Goal: Task Accomplishment & Management: Use online tool/utility

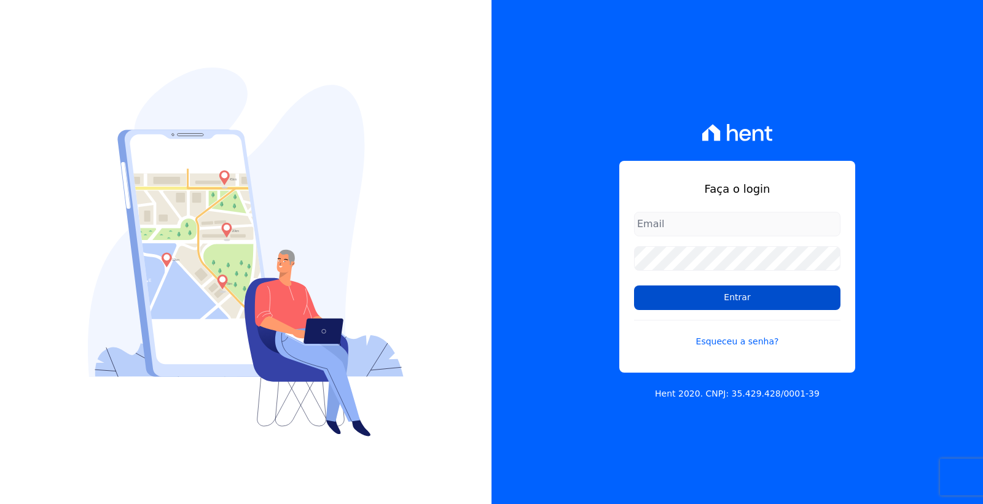
type input "[PERSON_NAME][EMAIL_ADDRESS][PERSON_NAME][DOMAIN_NAME]"
click at [729, 302] on input "Entrar" at bounding box center [737, 298] width 206 height 25
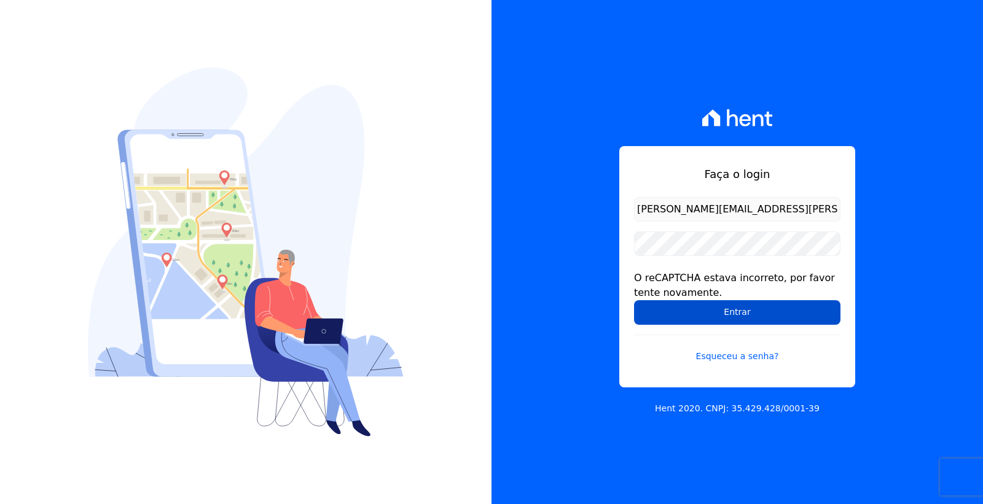
click at [722, 308] on input "Entrar" at bounding box center [737, 312] width 206 height 25
click at [721, 311] on input "Entrar" at bounding box center [737, 312] width 206 height 25
click at [686, 312] on input "Entrar" at bounding box center [737, 312] width 206 height 25
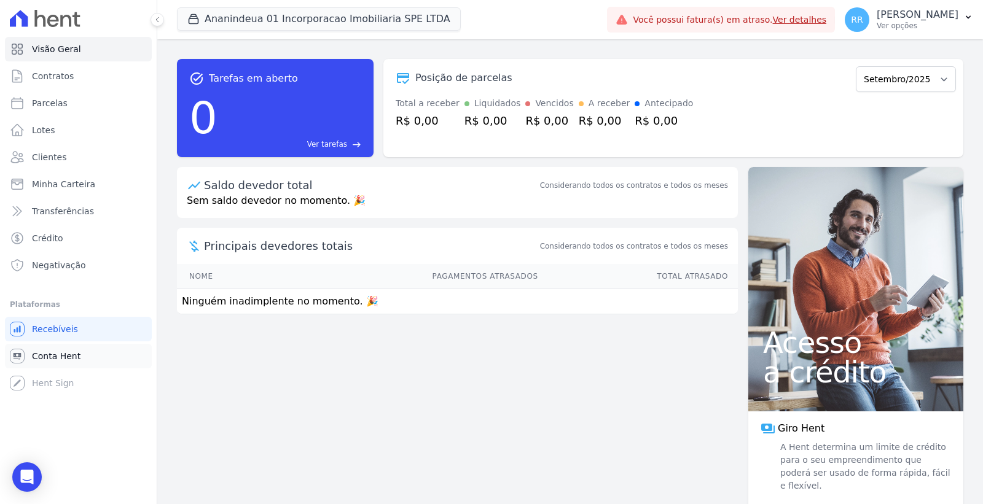
click at [74, 353] on span "Conta Hent" at bounding box center [56, 356] width 49 height 12
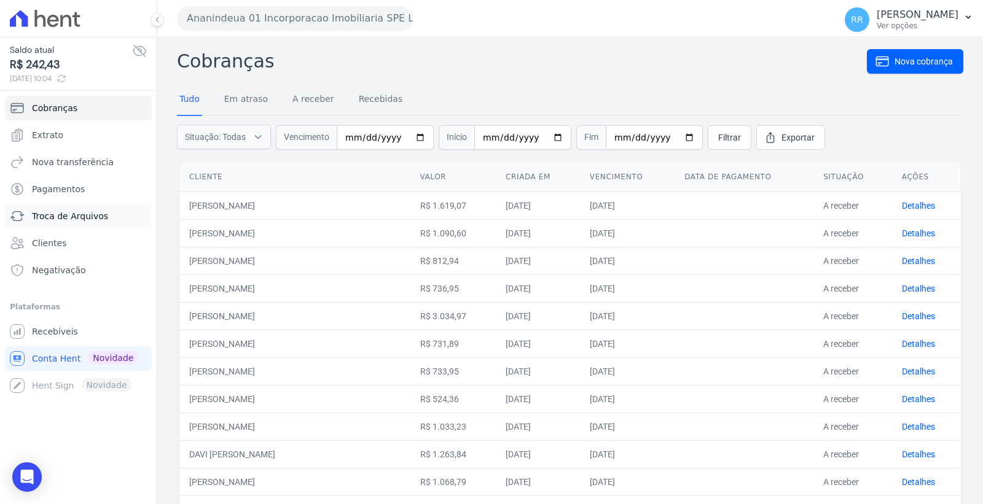
click at [82, 207] on link "Troca de Arquivos" at bounding box center [78, 216] width 147 height 25
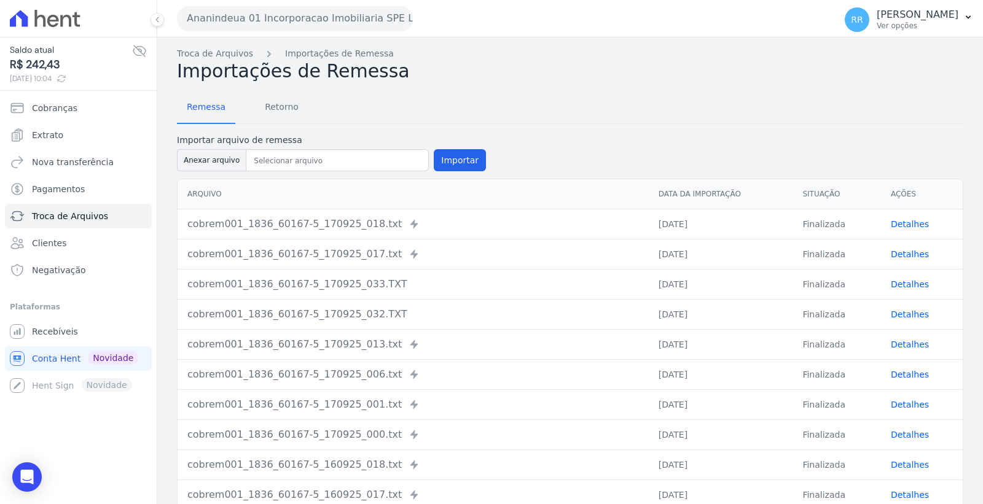
click at [281, 23] on button "Ananindeua 01 Incorporacao Imobiliaria SPE LTDA" at bounding box center [295, 18] width 236 height 25
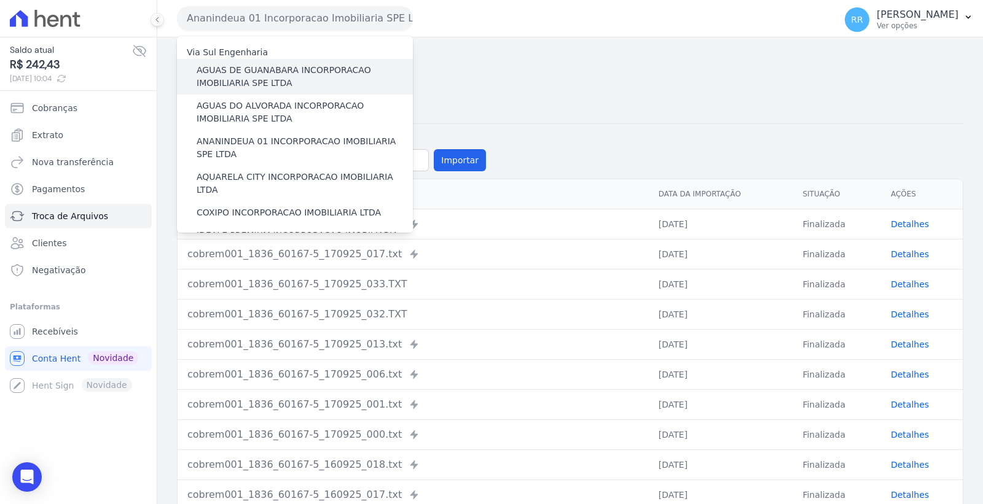
click at [286, 78] on label "AGUAS DE GUANABARA INCORPORACAO IMOBILIARIA SPE LTDA" at bounding box center [305, 77] width 216 height 26
click at [0, 0] on input "AGUAS DE GUANABARA INCORPORACAO IMOBILIARIA SPE LTDA" at bounding box center [0, 0] width 0 height 0
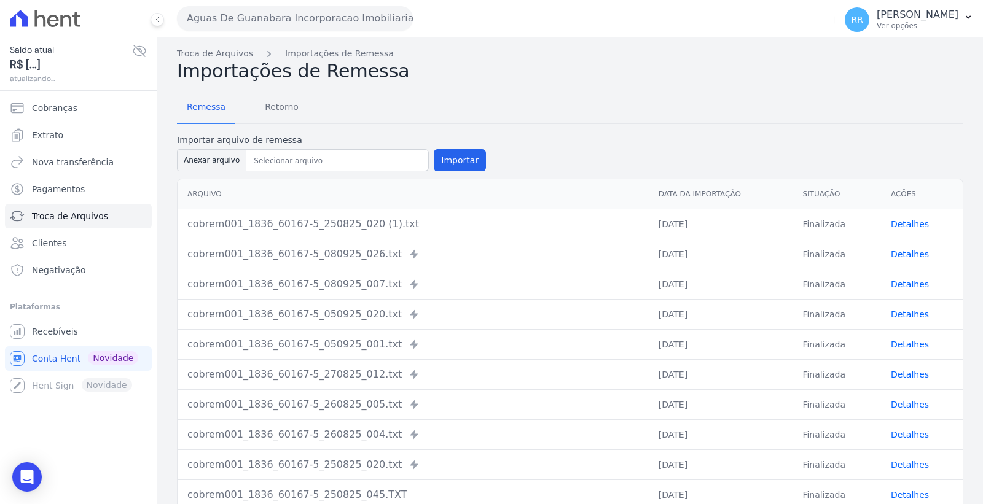
click at [287, 123] on div "Remessa Retorno Importar arquivo de remessa Anexar arquivo Importar [GEOGRAPHIC…" at bounding box center [570, 318] width 786 height 472
click at [281, 111] on span "Retorno" at bounding box center [281, 107] width 49 height 25
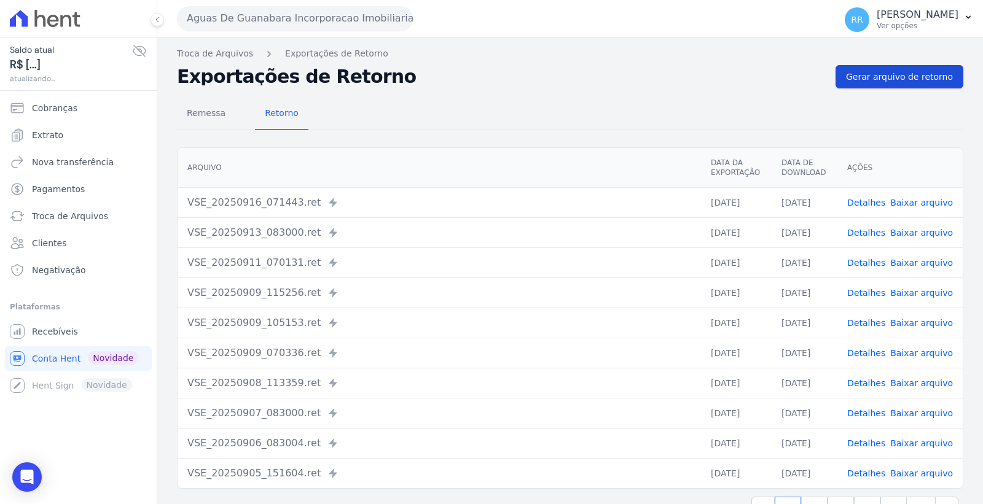
click at [899, 77] on span "Gerar arquivo de retorno" at bounding box center [899, 77] width 107 height 12
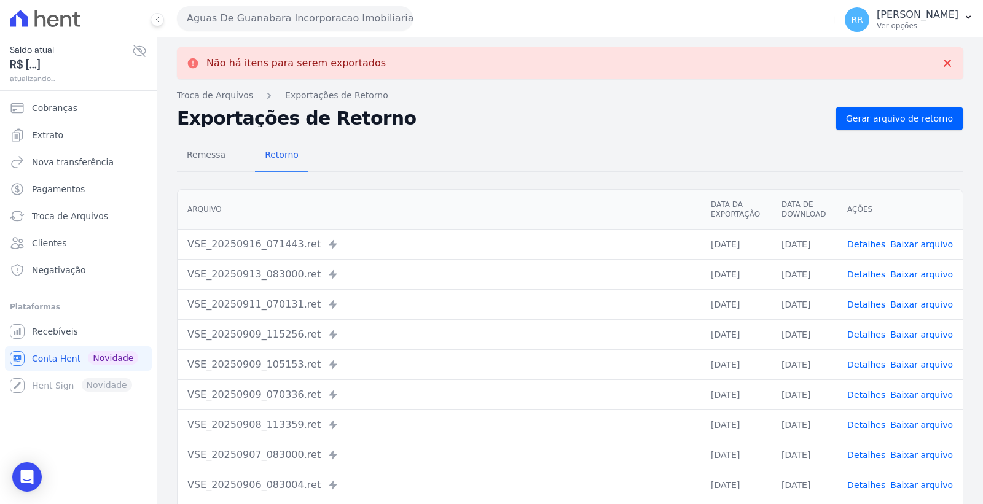
click at [308, 21] on button "Aguas De Guanabara Incorporacao Imobiliaria SPE LTDA" at bounding box center [295, 18] width 236 height 25
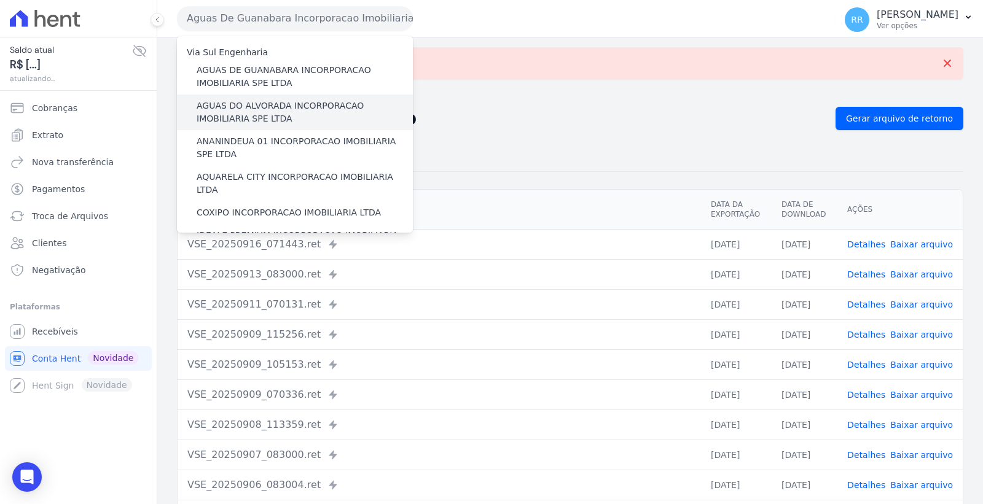
click at [297, 103] on label "AGUAS DO ALVORADA INCORPORACAO IMOBILIARIA SPE LTDA" at bounding box center [305, 113] width 216 height 26
click at [0, 0] on input "AGUAS DO ALVORADA INCORPORACAO IMOBILIARIA SPE LTDA" at bounding box center [0, 0] width 0 height 0
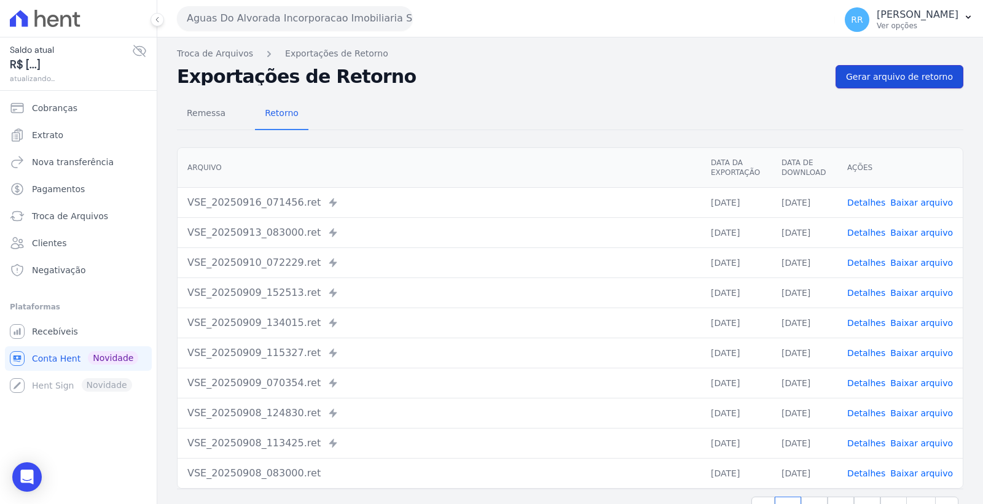
click at [873, 71] on span "Gerar arquivo de retorno" at bounding box center [899, 77] width 107 height 12
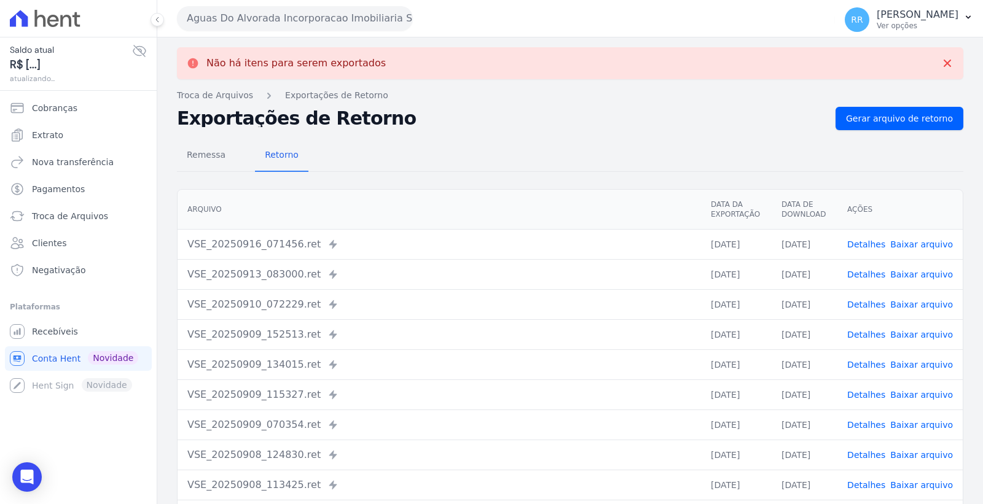
click at [291, 17] on button "Aguas Do Alvorada Incorporacao Imobiliaria SPE LTDA" at bounding box center [295, 18] width 236 height 25
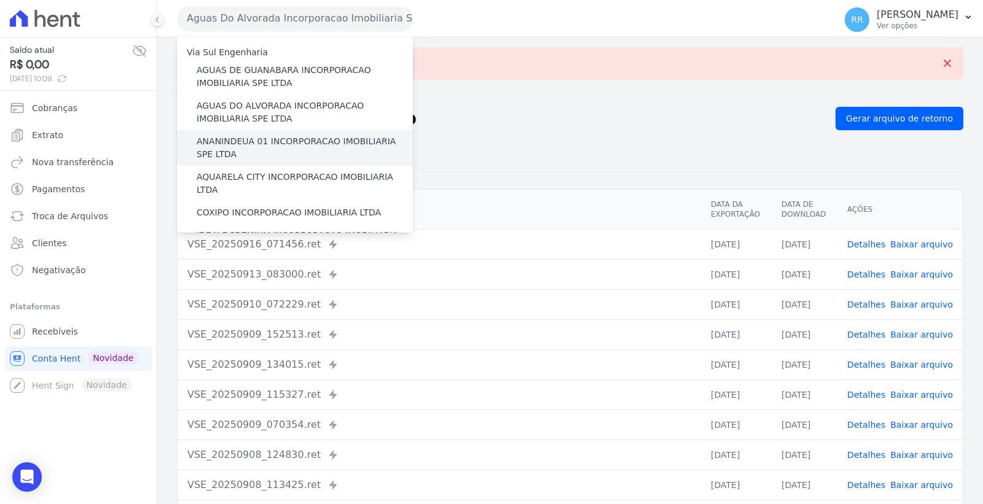
click at [293, 136] on label "ANANINDEUA 01 INCORPORACAO IMOBILIARIA SPE LTDA" at bounding box center [305, 148] width 216 height 26
click at [0, 0] on input "ANANINDEUA 01 INCORPORACAO IMOBILIARIA SPE LTDA" at bounding box center [0, 0] width 0 height 0
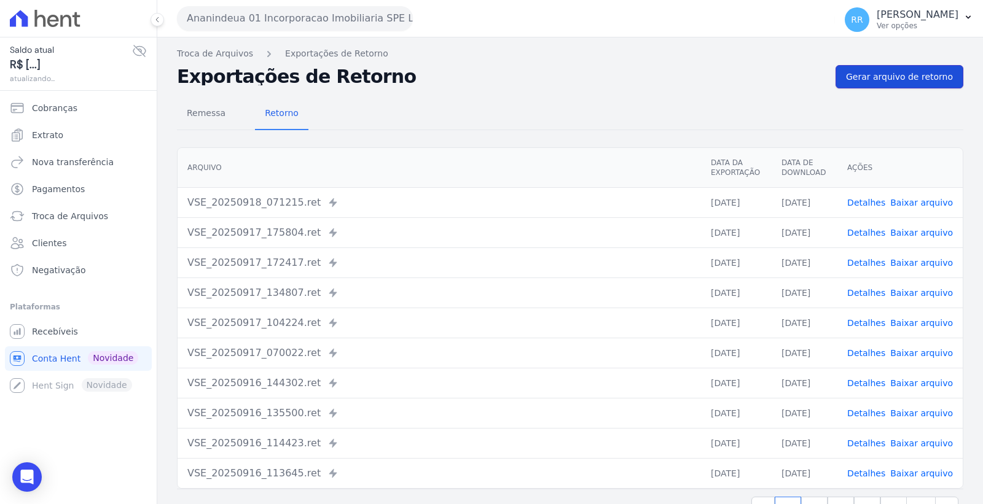
click at [900, 74] on span "Gerar arquivo de retorno" at bounding box center [899, 77] width 107 height 12
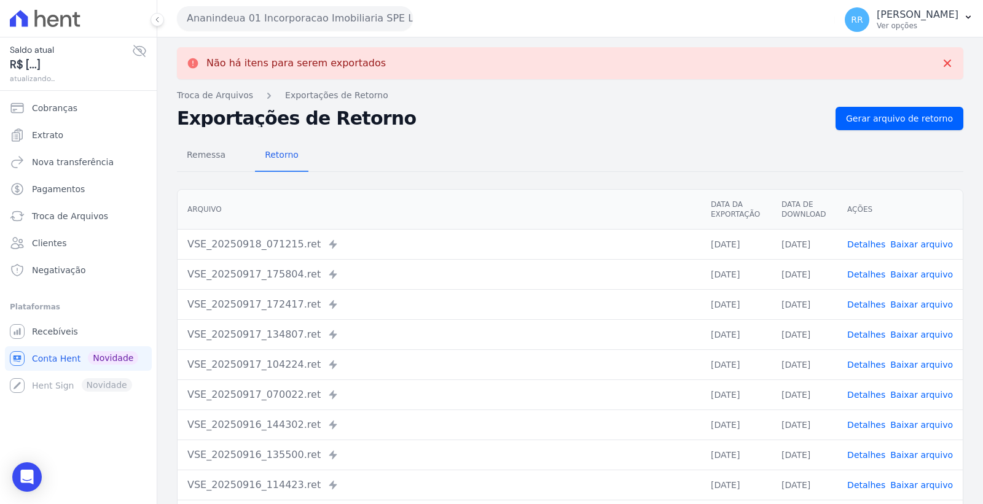
click at [278, 19] on button "Ananindeua 01 Incorporacao Imobiliaria SPE LTDA" at bounding box center [295, 18] width 236 height 25
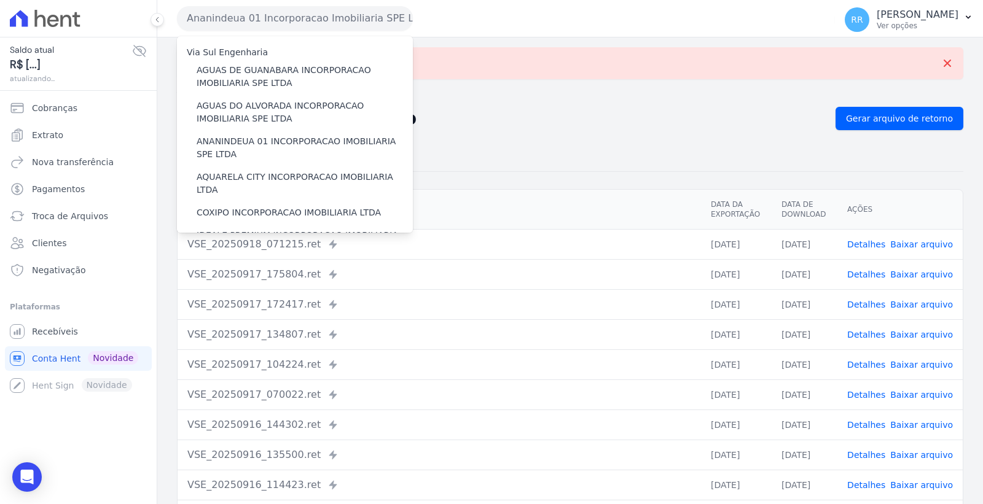
click at [845, 184] on div "Arquivo Data da Exportação Data de Download Ações VSE_20250918_071215.ret Envia…" at bounding box center [570, 359] width 826 height 351
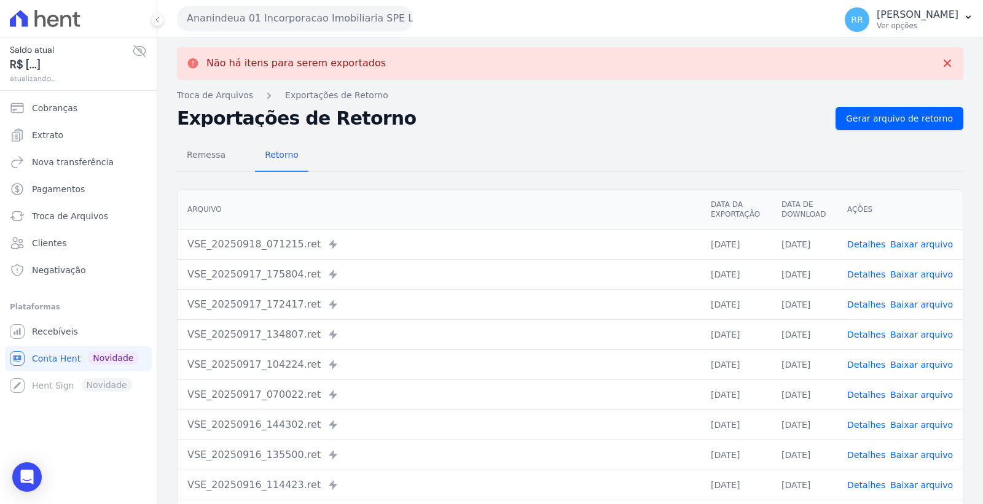
click at [903, 241] on link "Baixar arquivo" at bounding box center [921, 245] width 63 height 10
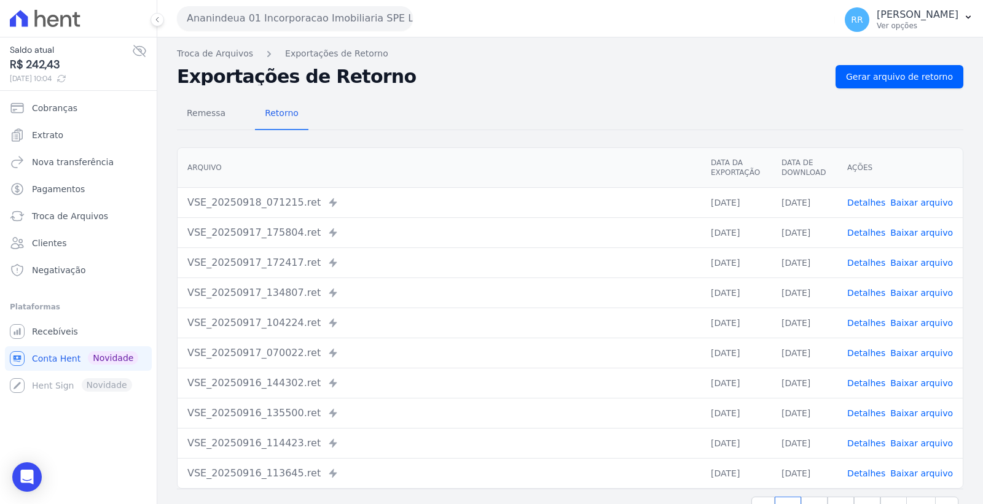
click at [333, 34] on div "Ananindeua 01 Incorporacao Imobiliaria SPE LTDA Via Sul Engenharia AGUAS DE [GE…" at bounding box center [503, 18] width 653 height 38
click at [328, 28] on button "Ananindeua 01 Incorporacao Imobiliaria SPE LTDA" at bounding box center [295, 18] width 236 height 25
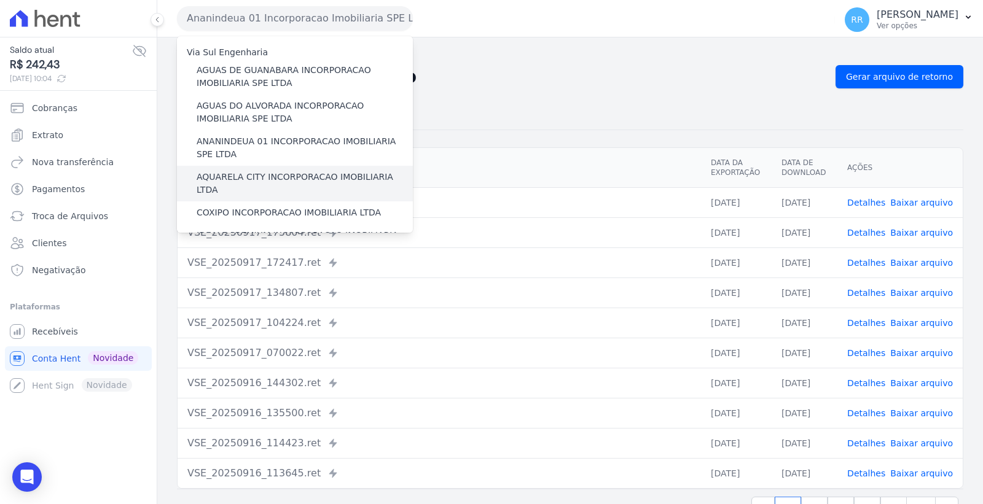
click at [299, 172] on label "AQUARELA CITY INCORPORACAO IMOBILIARIA LTDA" at bounding box center [305, 184] width 216 height 26
click at [0, 0] on input "AQUARELA CITY INCORPORACAO IMOBILIARIA LTDA" at bounding box center [0, 0] width 0 height 0
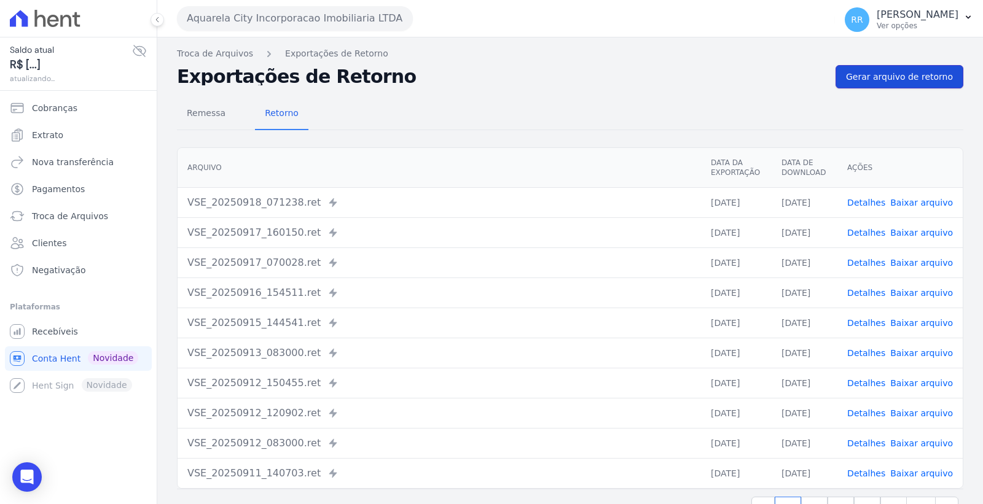
click at [860, 77] on span "Gerar arquivo de retorno" at bounding box center [899, 77] width 107 height 12
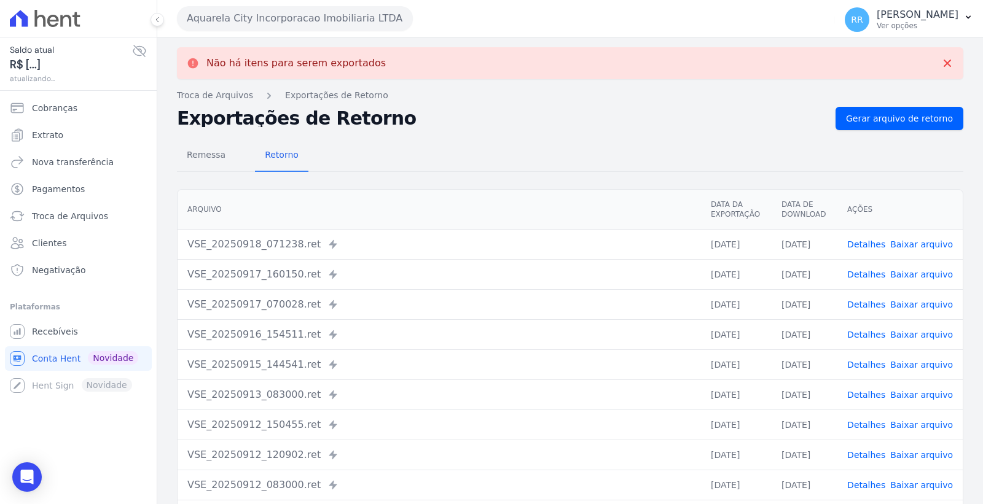
click at [903, 244] on link "Baixar arquivo" at bounding box center [921, 245] width 63 height 10
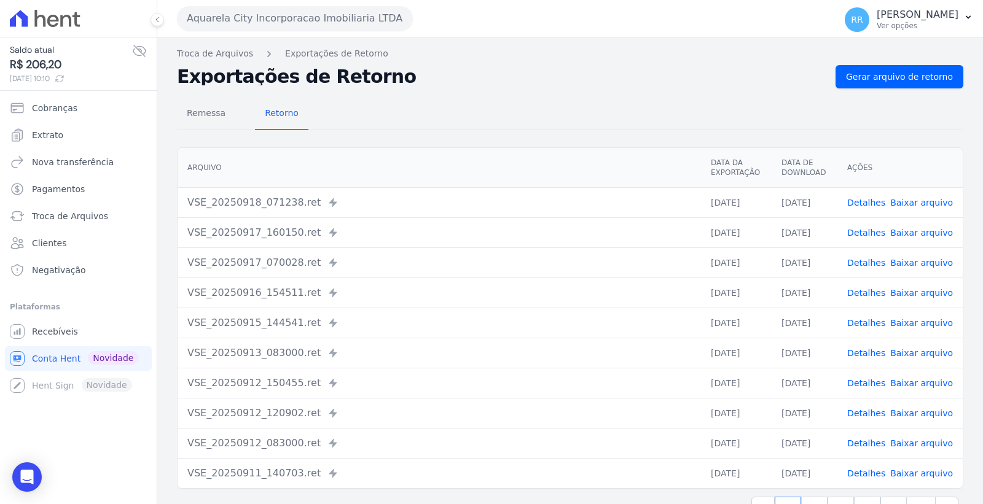
click at [321, 19] on button "Aquarela City Incorporacao Imobiliaria LTDA" at bounding box center [295, 18] width 236 height 25
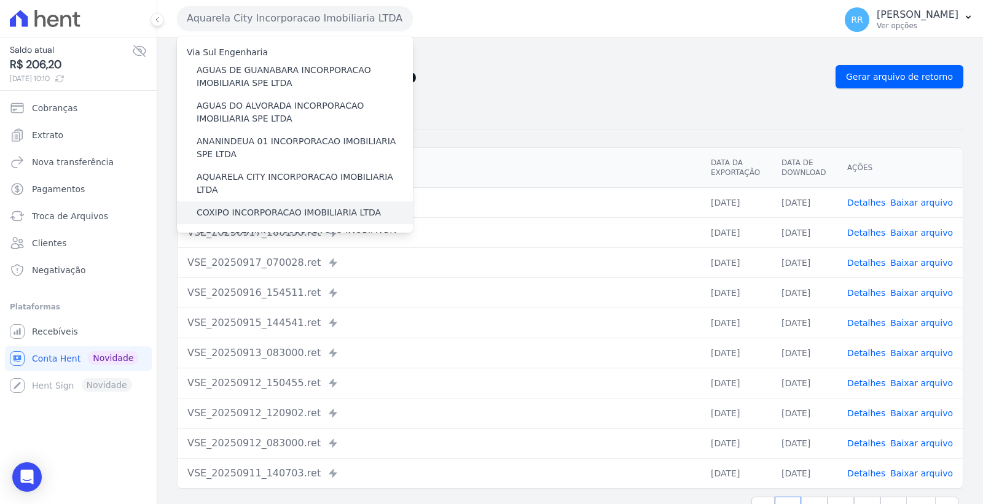
click at [305, 206] on label "COXIPO INCORPORACAO IMOBILIARIA LTDA" at bounding box center [289, 212] width 184 height 13
click at [0, 0] on input "COXIPO INCORPORACAO IMOBILIARIA LTDA" at bounding box center [0, 0] width 0 height 0
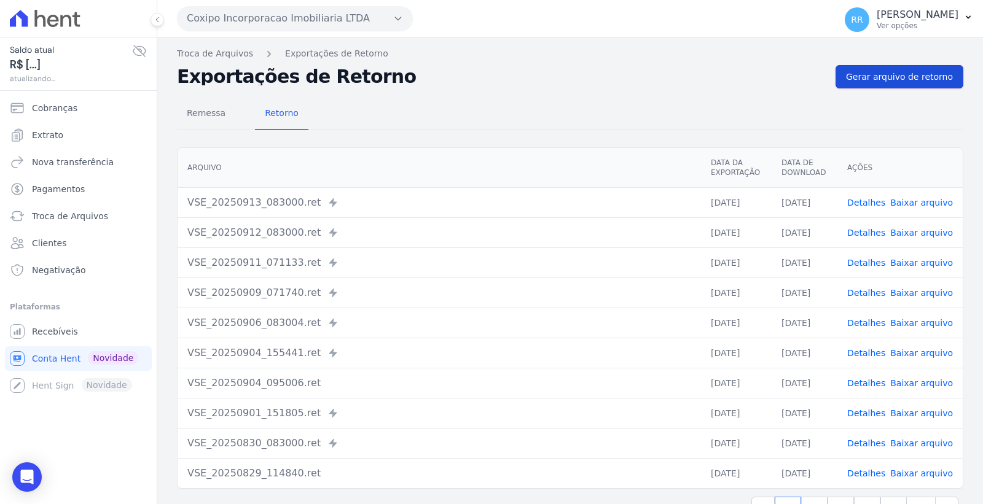
click at [869, 77] on span "Gerar arquivo de retorno" at bounding box center [899, 77] width 107 height 12
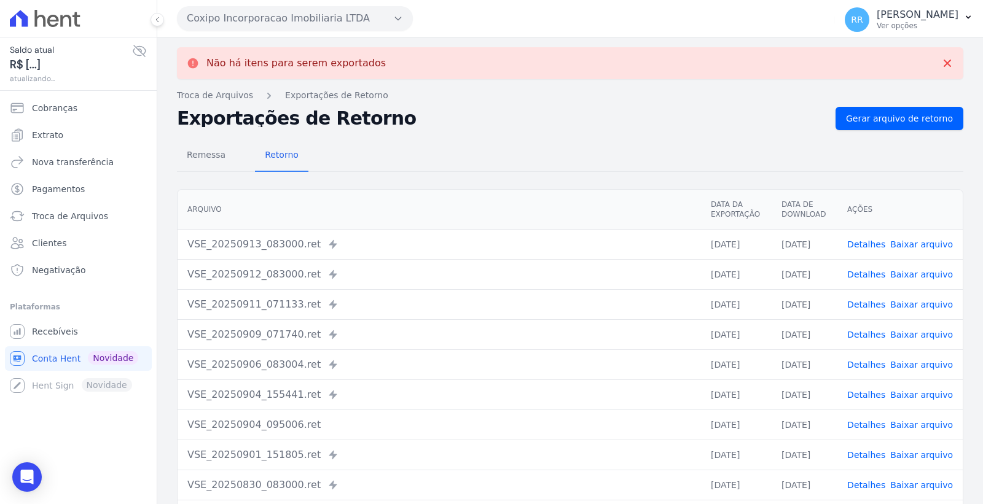
click at [302, 31] on div "Coxipo Incorporacao Imobiliaria LTDA Via Sul Engenharia AGUAS DE [GEOGRAPHIC_DA…" at bounding box center [503, 18] width 653 height 38
click at [302, 23] on button "Coxipo Incorporacao Imobiliaria LTDA" at bounding box center [295, 18] width 236 height 25
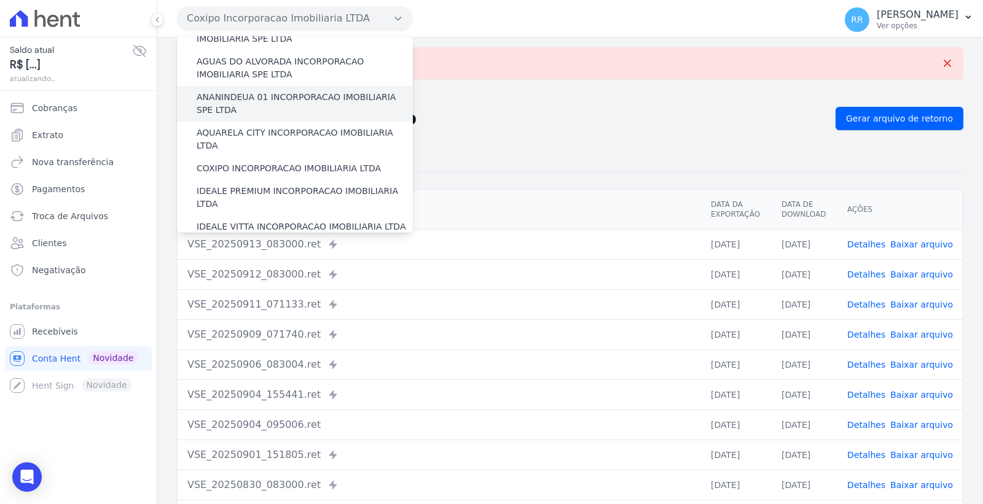
scroll to position [68, 0]
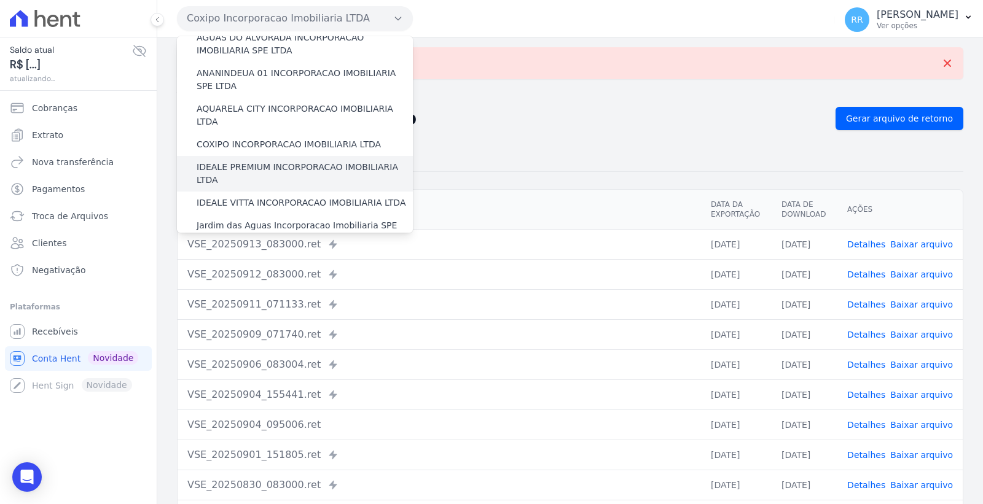
click at [292, 161] on label "IDEALE PREMIUM INCORPORACAO IMOBILIARIA LTDA" at bounding box center [305, 174] width 216 height 26
click at [0, 0] on input "IDEALE PREMIUM INCORPORACAO IMOBILIARIA LTDA" at bounding box center [0, 0] width 0 height 0
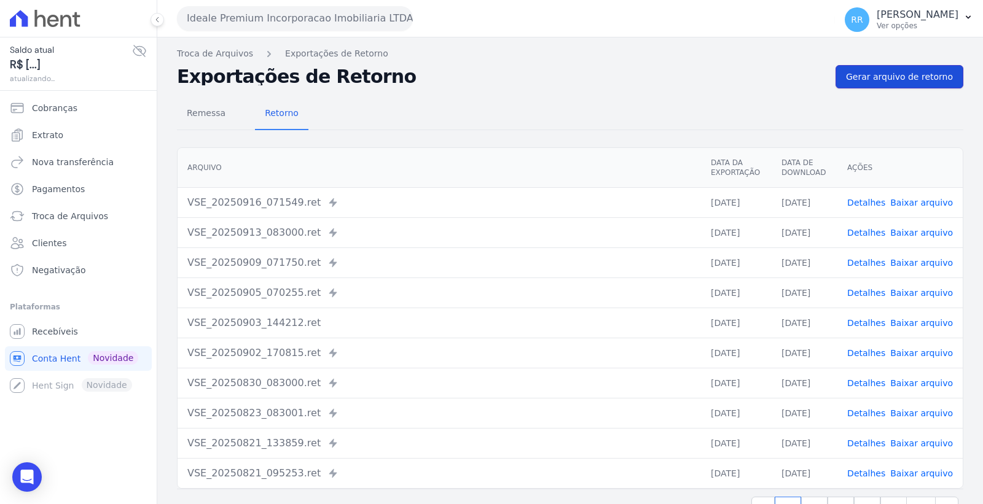
click at [880, 76] on span "Gerar arquivo de retorno" at bounding box center [899, 77] width 107 height 12
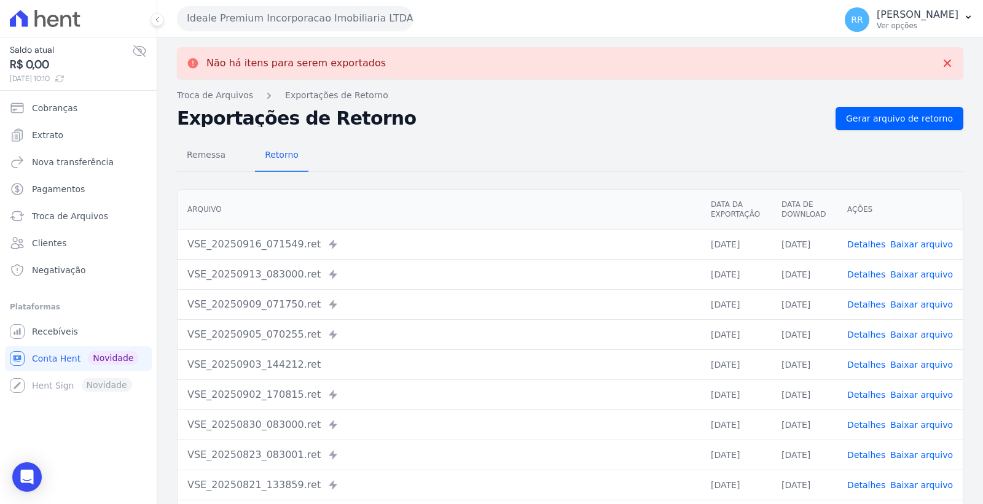
click at [322, 19] on button "Ideale Premium Incorporacao Imobiliaria LTDA" at bounding box center [295, 18] width 236 height 25
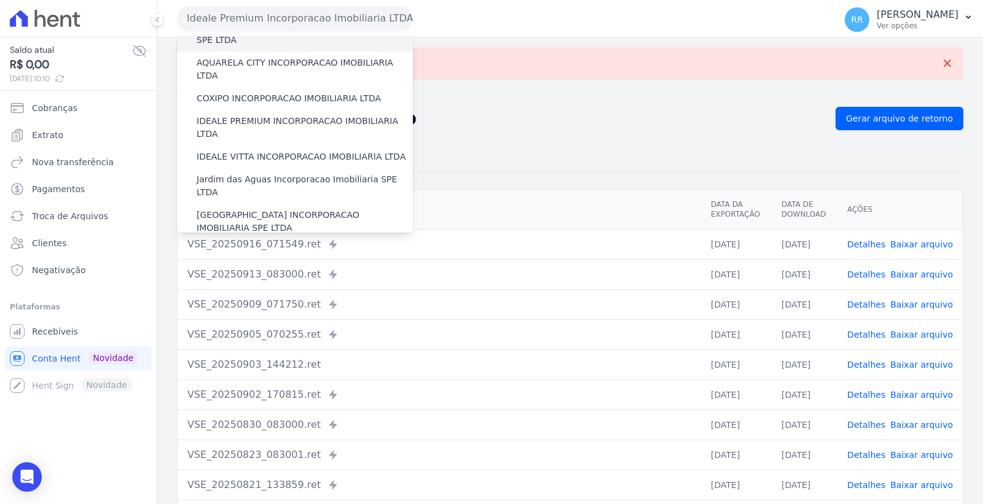
scroll to position [136, 0]
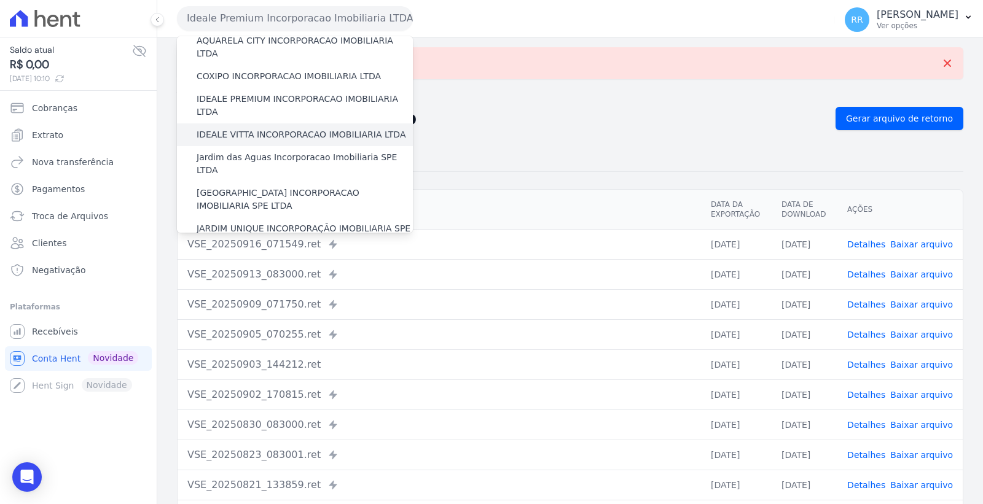
click at [298, 128] on label "IDEALE VITTA INCORPORACAO IMOBILIARIA LTDA" at bounding box center [301, 134] width 209 height 13
click at [0, 0] on input "IDEALE VITTA INCORPORACAO IMOBILIARIA LTDA" at bounding box center [0, 0] width 0 height 0
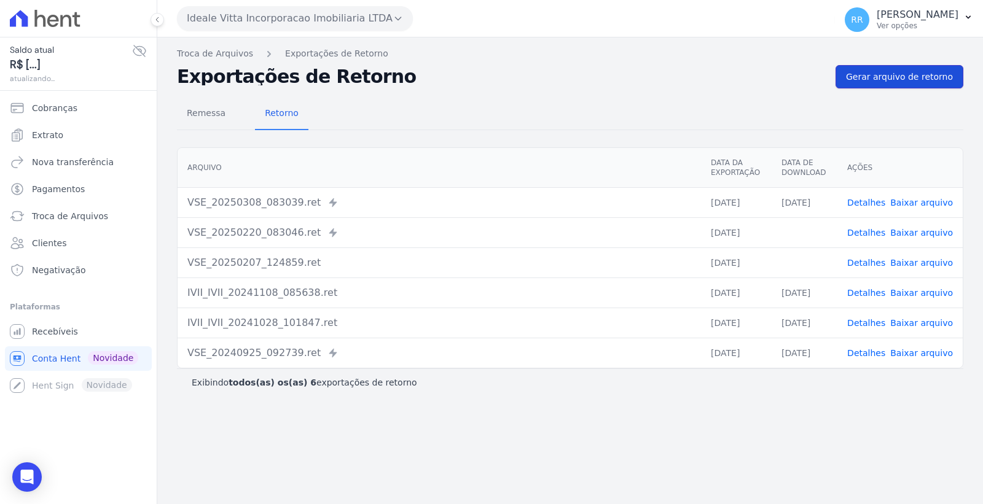
click at [894, 79] on span "Gerar arquivo de retorno" at bounding box center [899, 77] width 107 height 12
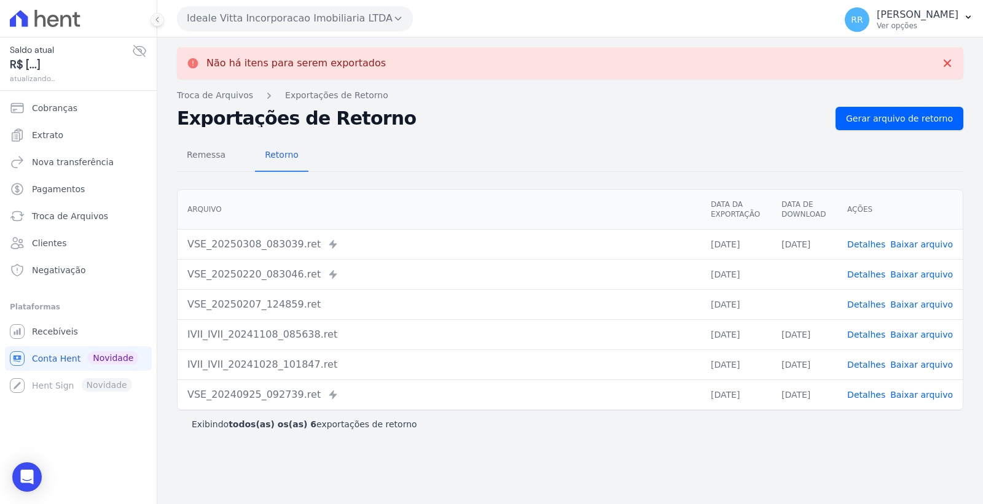
click at [296, 16] on button "Ideale Vitta Incorporacao Imobiliaria LTDA" at bounding box center [295, 18] width 236 height 25
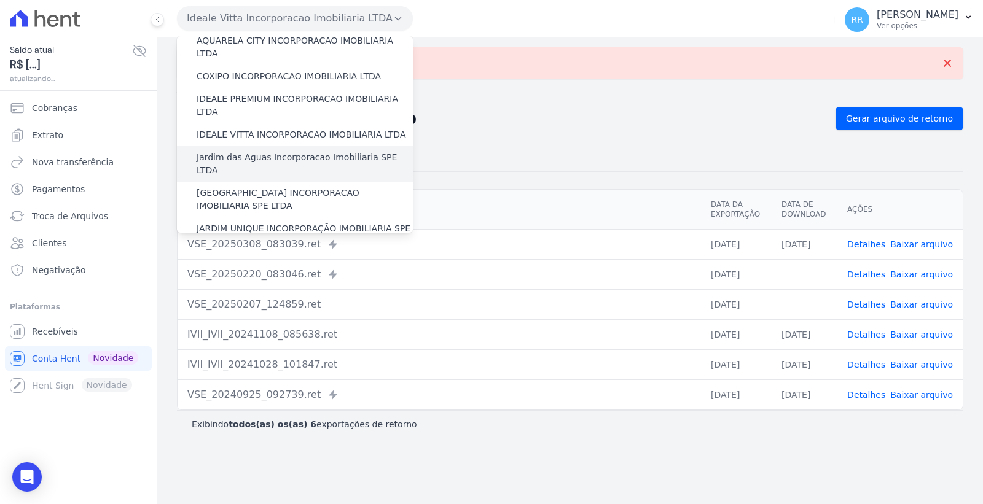
click at [293, 151] on label "Jardim das Aguas Incorporacao Imobiliaria SPE LTDA" at bounding box center [305, 164] width 216 height 26
click at [0, 0] on input "Jardim das Aguas Incorporacao Imobiliaria SPE LTDA" at bounding box center [0, 0] width 0 height 0
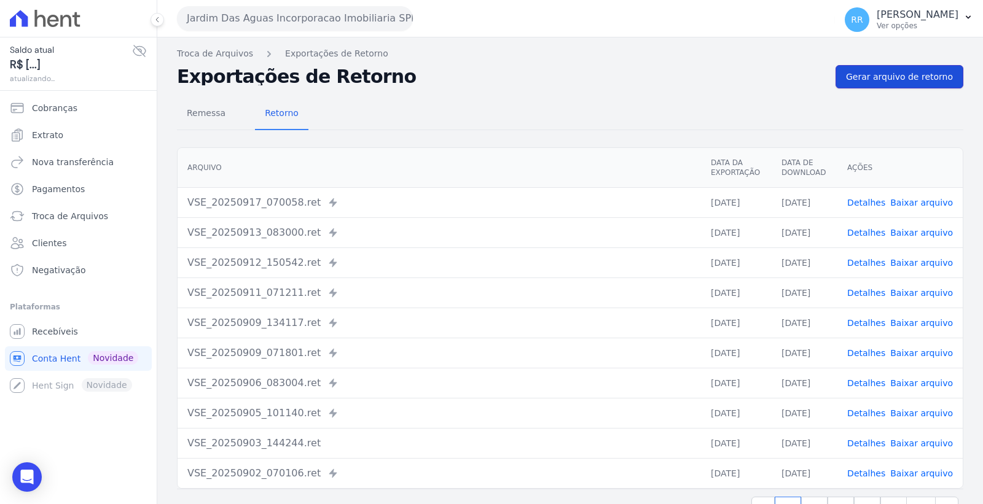
click at [861, 68] on link "Gerar arquivo de retorno" at bounding box center [899, 76] width 128 height 23
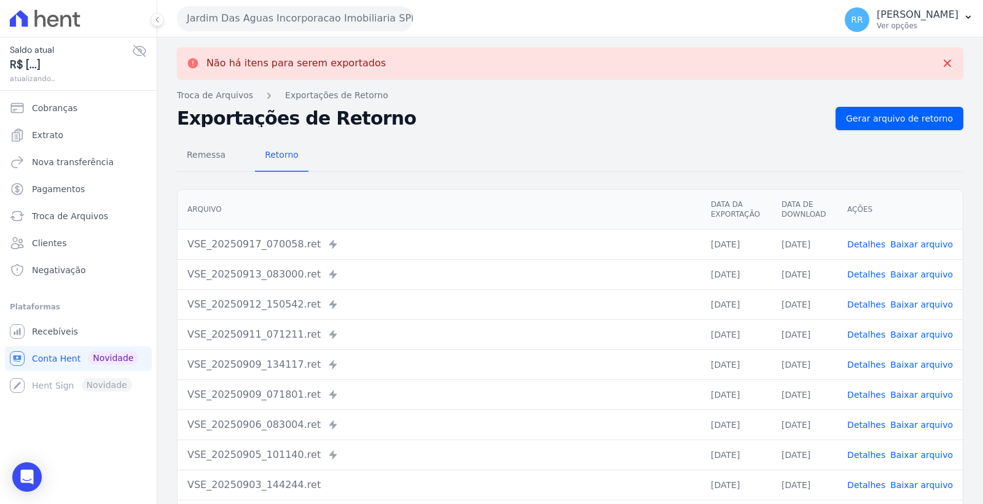
click at [345, 15] on button "Jardim Das Aguas Incorporacao Imobiliaria SPE LTDA" at bounding box center [295, 18] width 236 height 25
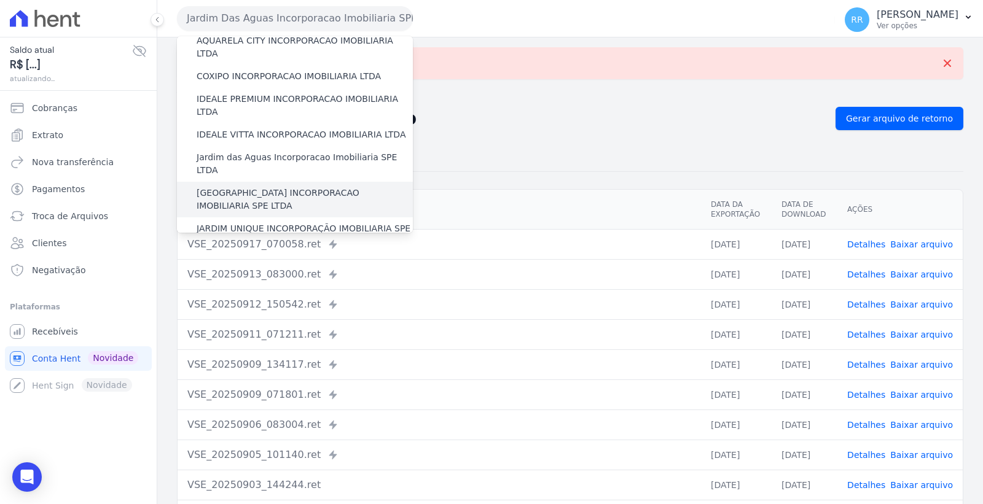
click at [318, 187] on label "[GEOGRAPHIC_DATA] INCORPORACAO IMOBILIARIA SPE LTDA" at bounding box center [305, 200] width 216 height 26
click at [0, 0] on input "[GEOGRAPHIC_DATA] INCORPORACAO IMOBILIARIA SPE LTDA" at bounding box center [0, 0] width 0 height 0
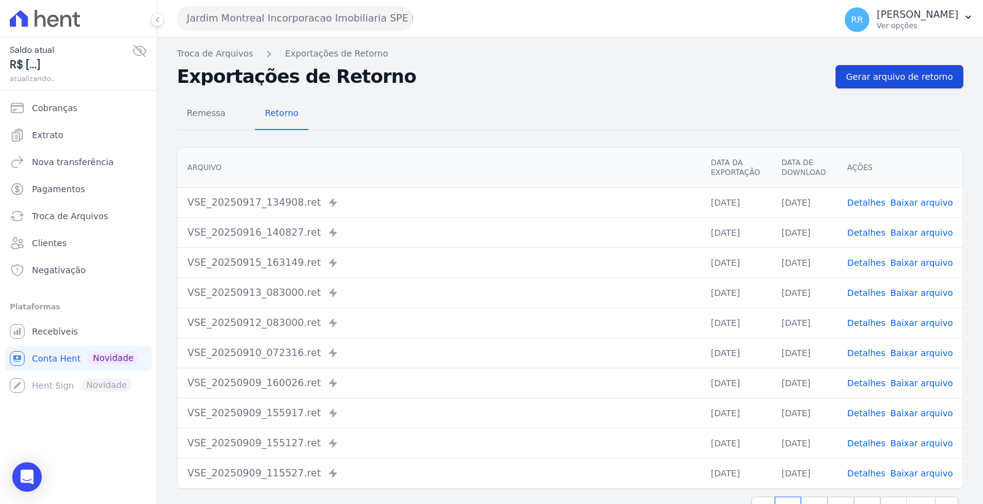
click at [910, 71] on span "Gerar arquivo de retorno" at bounding box center [899, 77] width 107 height 12
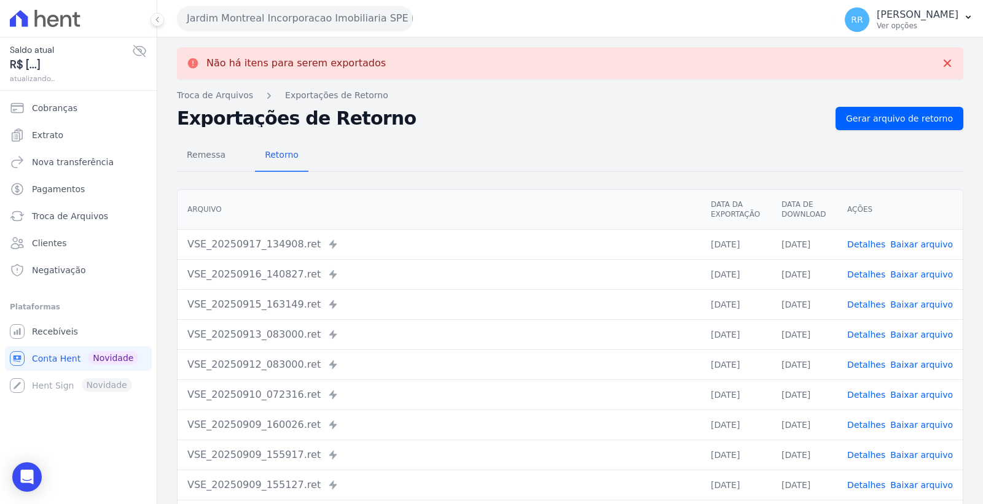
click at [372, 17] on button "Jardim Montreal Incorporacao Imobiliaria SPE LTDA" at bounding box center [295, 18] width 236 height 25
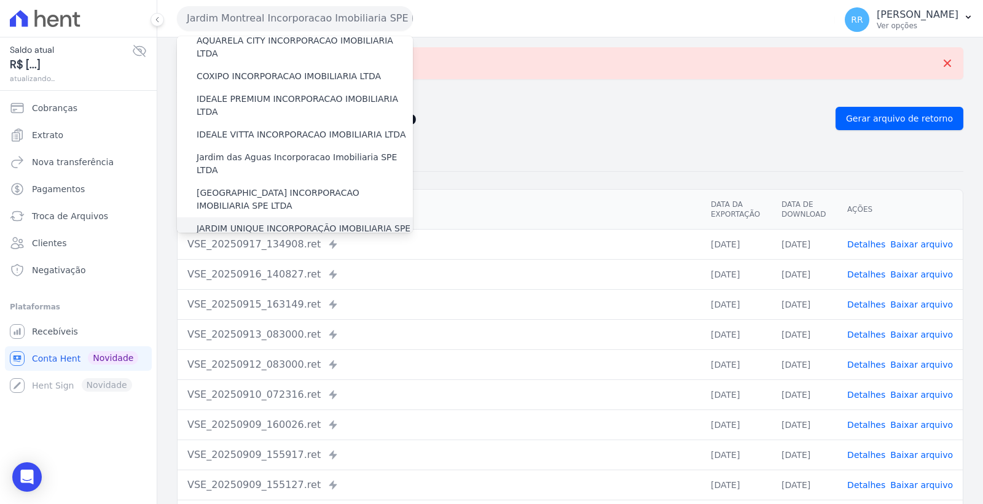
click at [326, 222] on label "JARDIM UNIQUE INCORPORAÇÃO IMOBILIARIA SPE LTDA" at bounding box center [305, 235] width 216 height 26
click at [0, 0] on input "JARDIM UNIQUE INCORPORAÇÃO IMOBILIARIA SPE LTDA" at bounding box center [0, 0] width 0 height 0
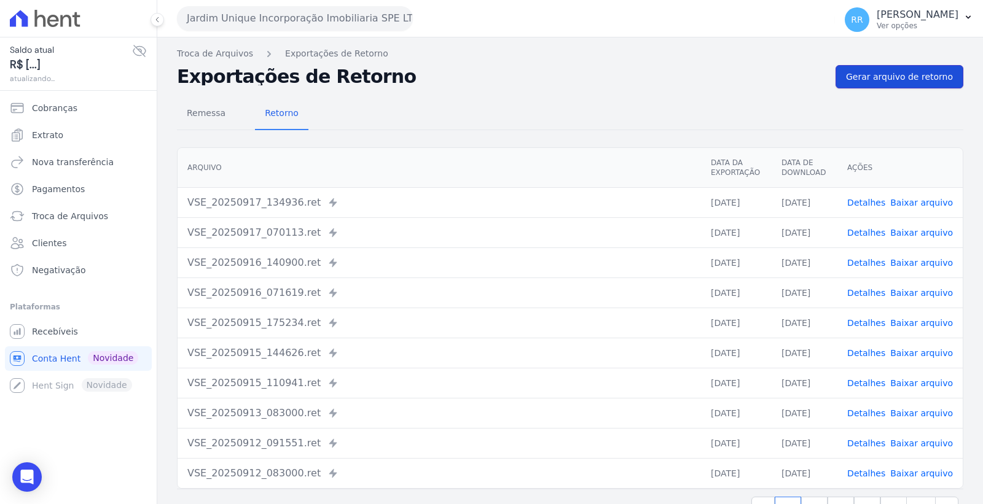
click at [919, 77] on span "Gerar arquivo de retorno" at bounding box center [899, 77] width 107 height 12
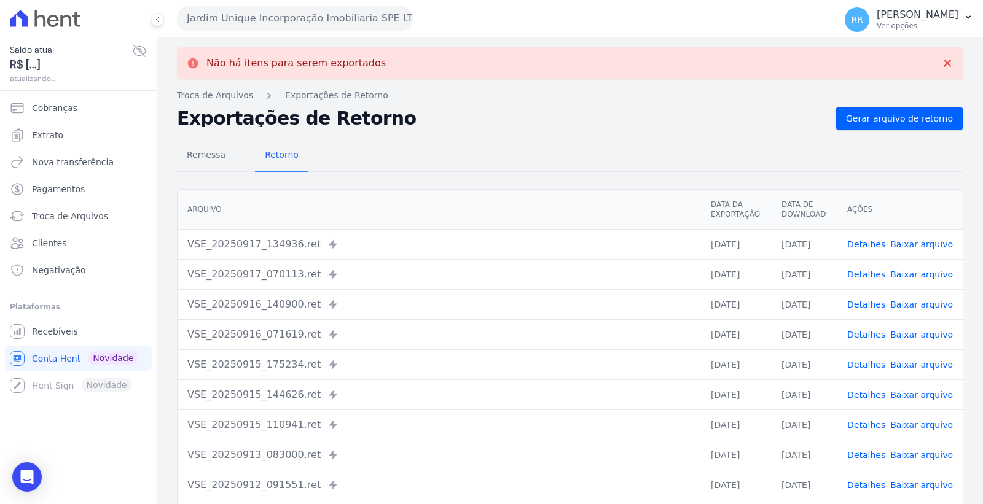
click at [340, 17] on button "Jardim Unique Incorporação Imobiliaria SPE LTDA" at bounding box center [295, 18] width 236 height 25
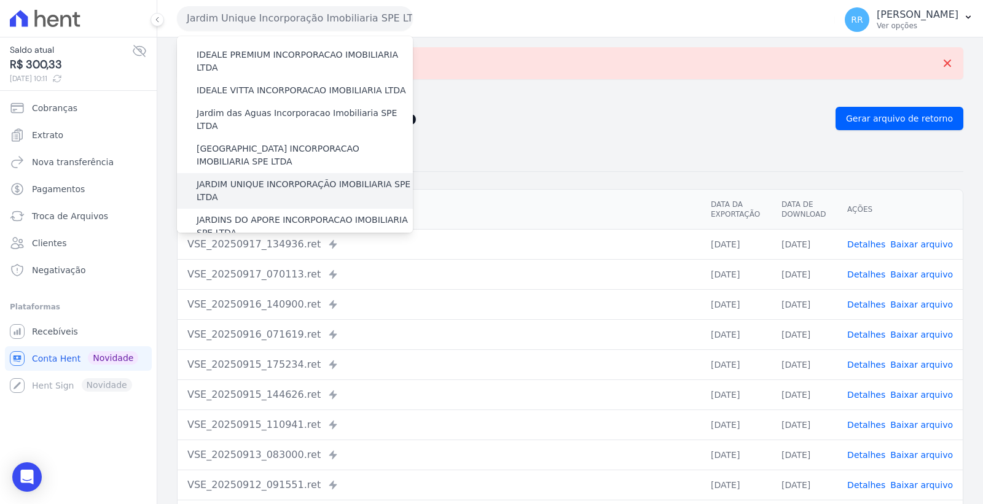
scroll to position [205, 0]
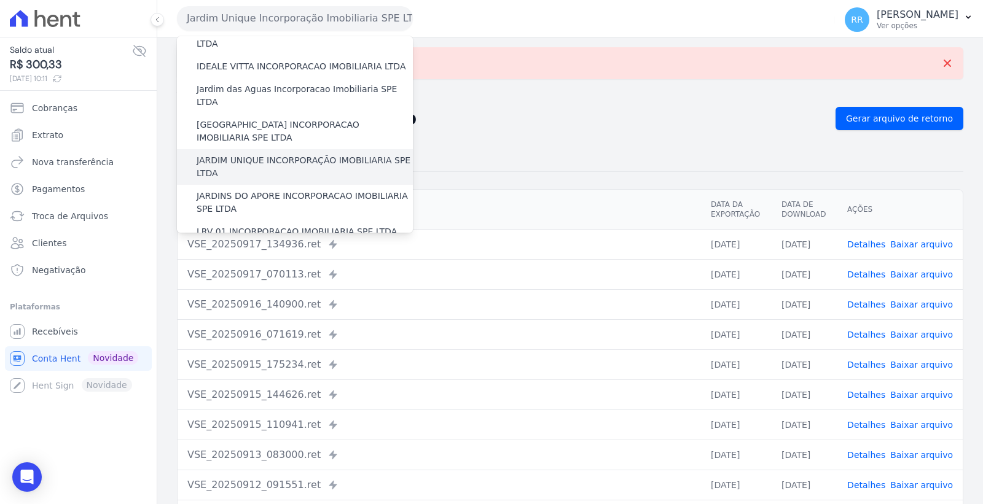
click at [295, 154] on label "JARDIM UNIQUE INCORPORAÇÃO IMOBILIARIA SPE LTDA" at bounding box center [305, 167] width 216 height 26
click at [0, 0] on input "JARDIM UNIQUE INCORPORAÇÃO IMOBILIARIA SPE LTDA" at bounding box center [0, 0] width 0 height 0
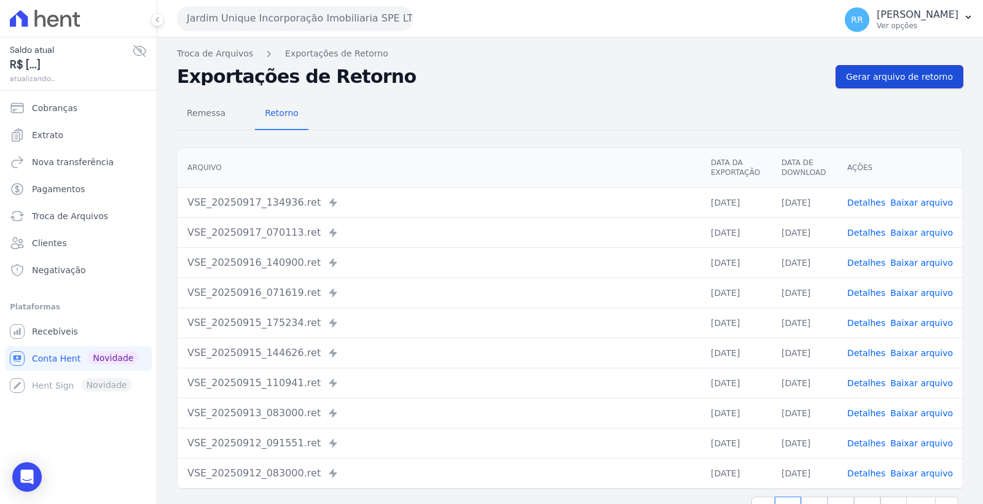
click at [919, 81] on span "Gerar arquivo de retorno" at bounding box center [899, 77] width 107 height 12
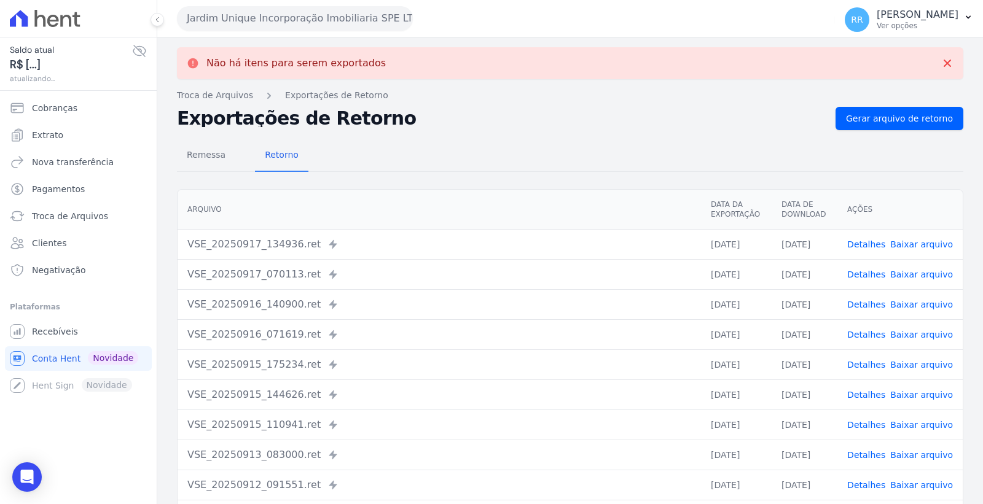
click at [361, 13] on button "Jardim Unique Incorporação Imobiliaria SPE LTDA" at bounding box center [295, 18] width 236 height 25
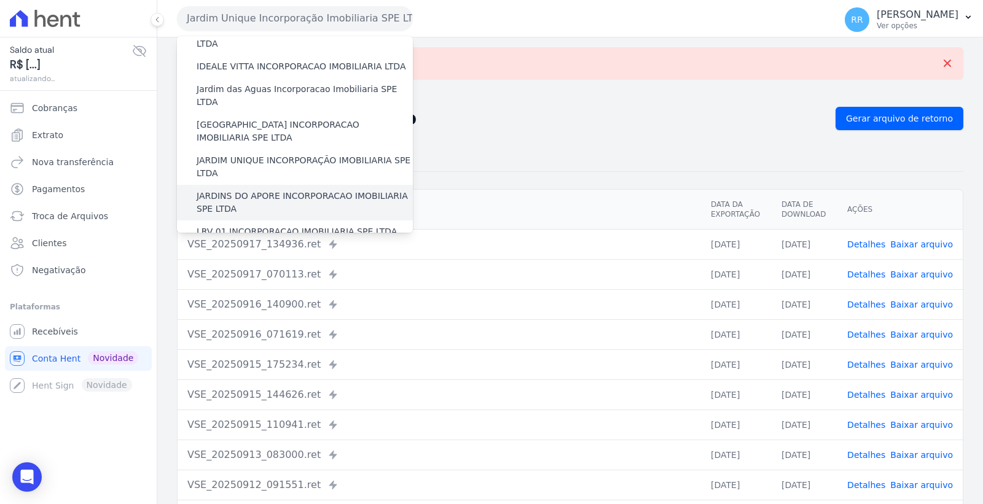
click at [333, 190] on label "JARDINS DO APORE INCORPORACAO IMOBILIARIA SPE LTDA" at bounding box center [305, 203] width 216 height 26
click at [0, 0] on input "JARDINS DO APORE INCORPORACAO IMOBILIARIA SPE LTDA" at bounding box center [0, 0] width 0 height 0
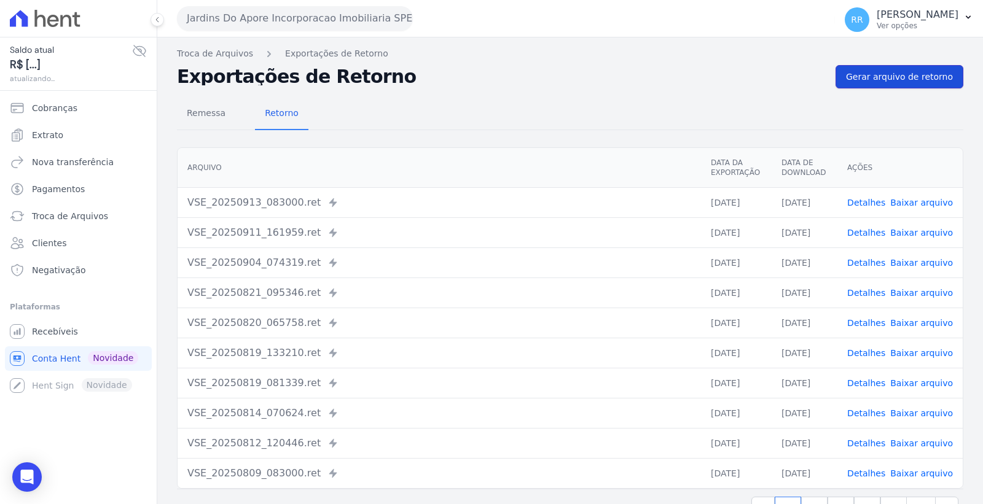
click at [904, 72] on span "Gerar arquivo de retorno" at bounding box center [899, 77] width 107 height 12
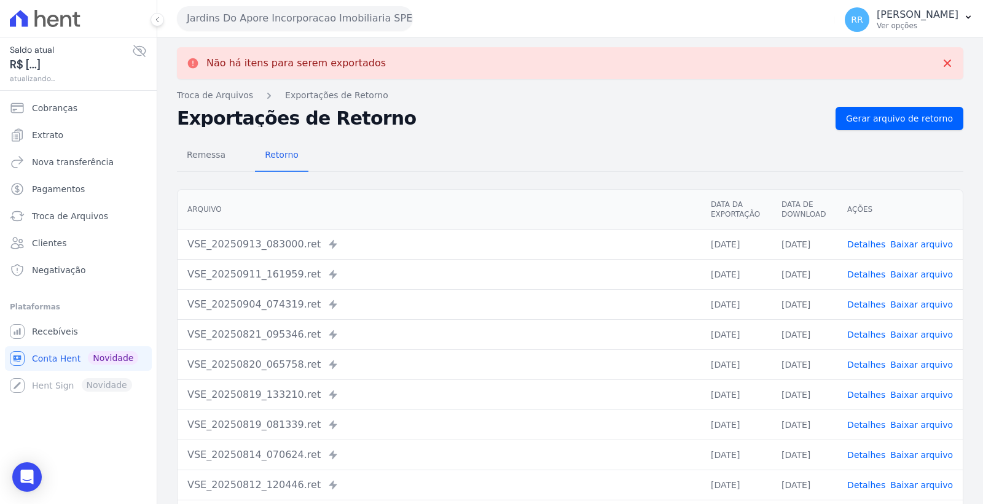
click at [336, 15] on button "Jardins Do Apore Incorporacao Imobiliaria SPE LTDA" at bounding box center [295, 18] width 236 height 25
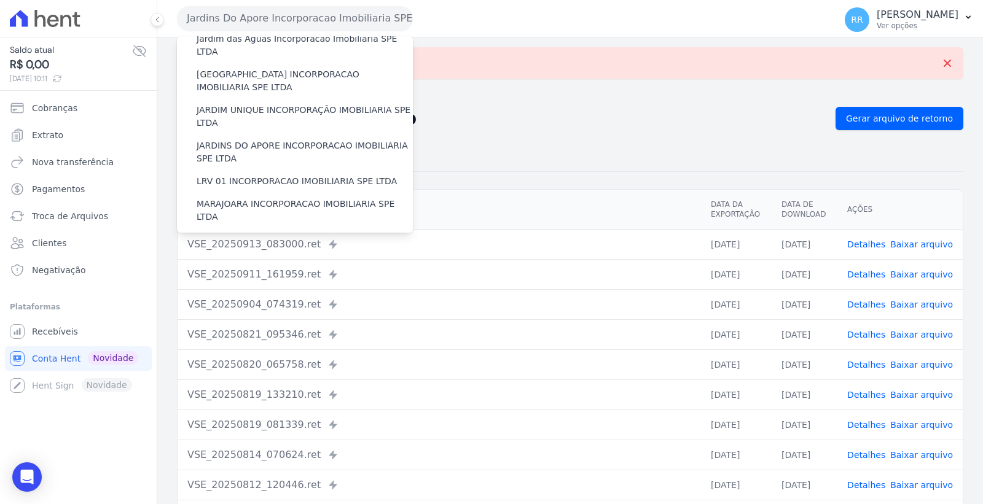
scroll to position [273, 0]
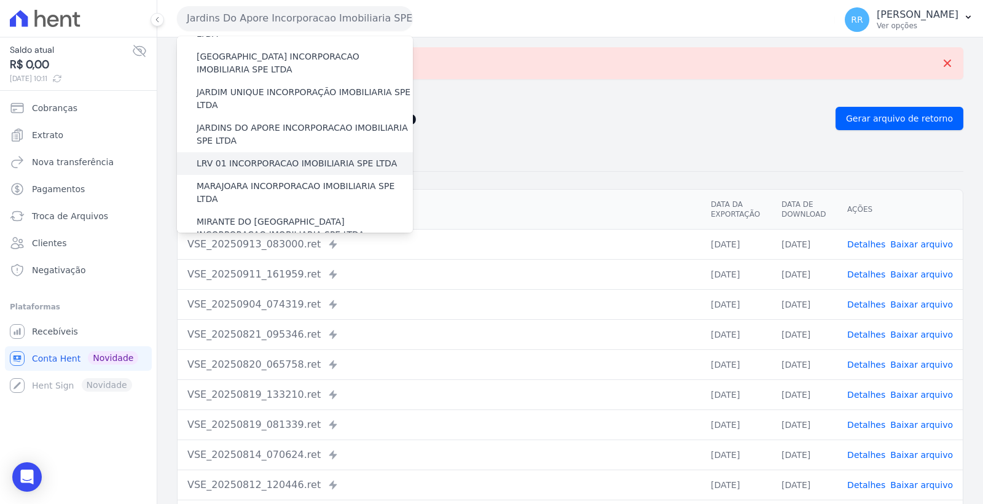
click at [304, 157] on label "LRV 01 INCORPORACAO IMOBILIARIA SPE LTDA" at bounding box center [297, 163] width 200 height 13
click at [0, 0] on input "LRV 01 INCORPORACAO IMOBILIARIA SPE LTDA" at bounding box center [0, 0] width 0 height 0
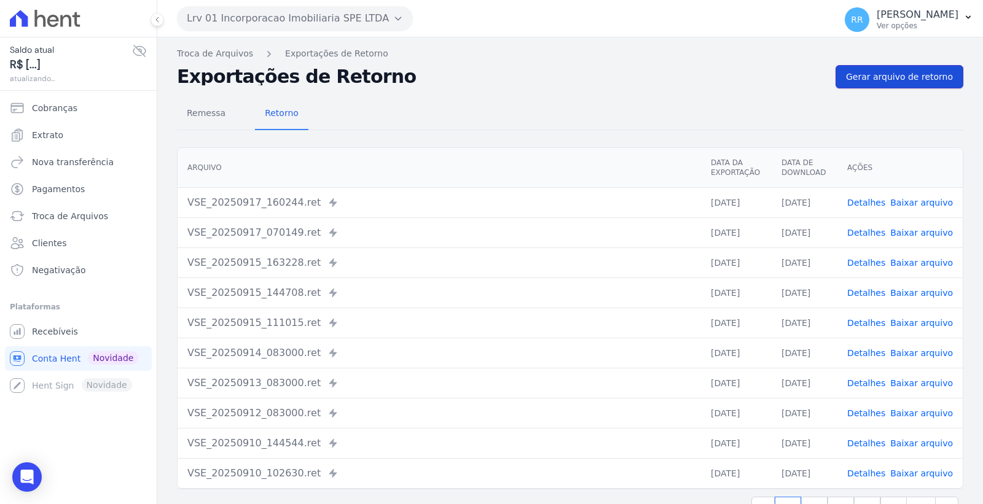
click at [873, 80] on span "Gerar arquivo de retorno" at bounding box center [899, 77] width 107 height 12
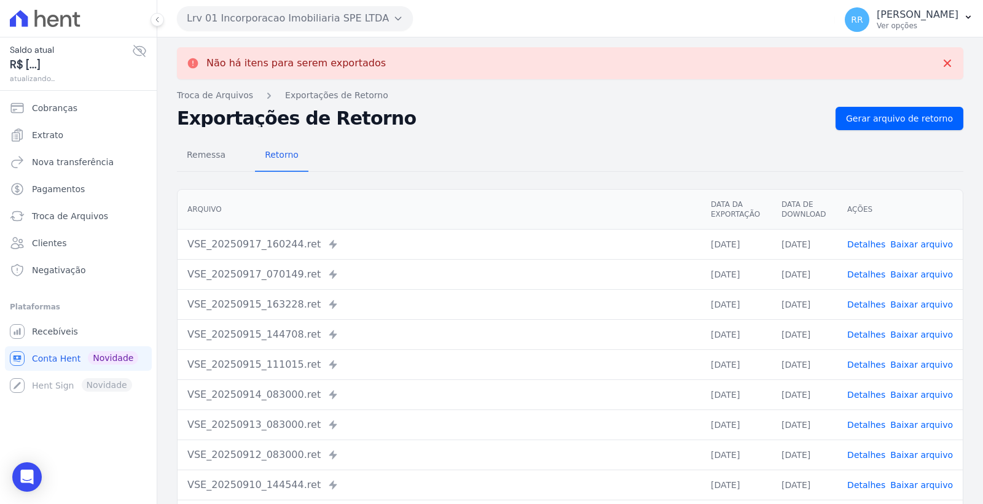
click at [311, 23] on button "Lrv 01 Incorporacao Imobiliaria SPE LTDA" at bounding box center [295, 18] width 236 height 25
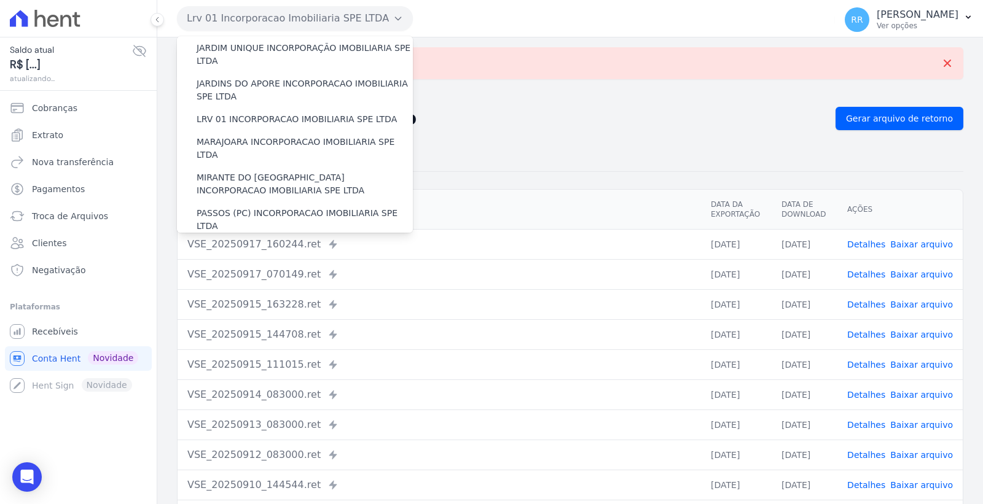
scroll to position [341, 0]
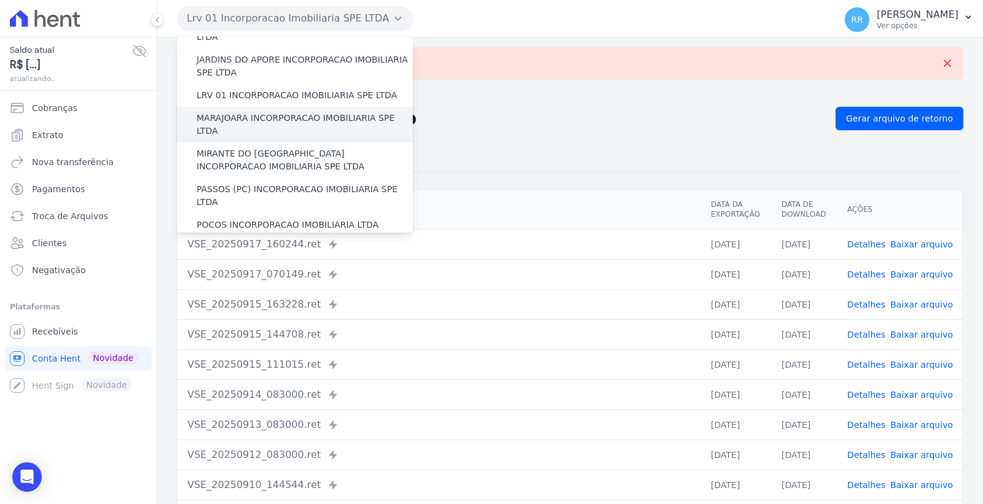
click at [300, 112] on label "MARAJOARA INCORPORACAO IMOBILIARIA SPE LTDA" at bounding box center [305, 125] width 216 height 26
click at [0, 0] on input "MARAJOARA INCORPORACAO IMOBILIARIA SPE LTDA" at bounding box center [0, 0] width 0 height 0
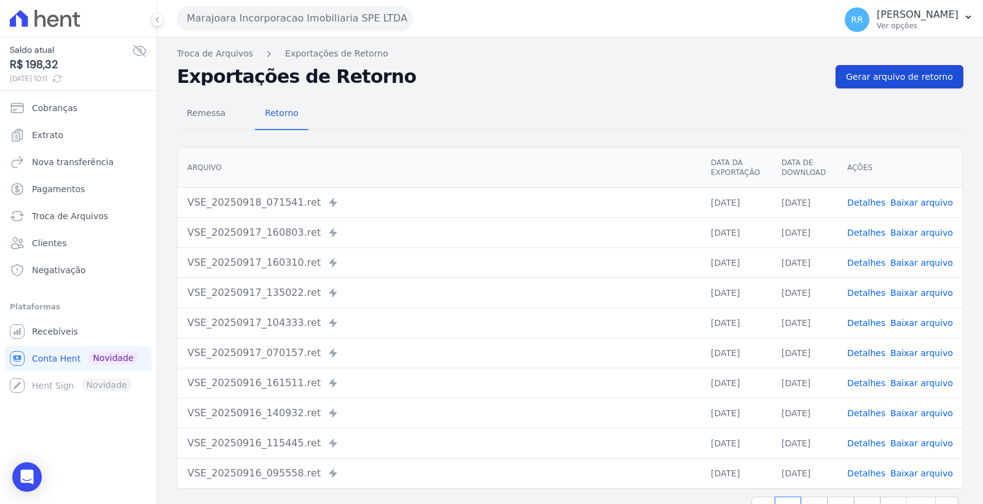
click at [887, 80] on span "Gerar arquivo de retorno" at bounding box center [899, 77] width 107 height 12
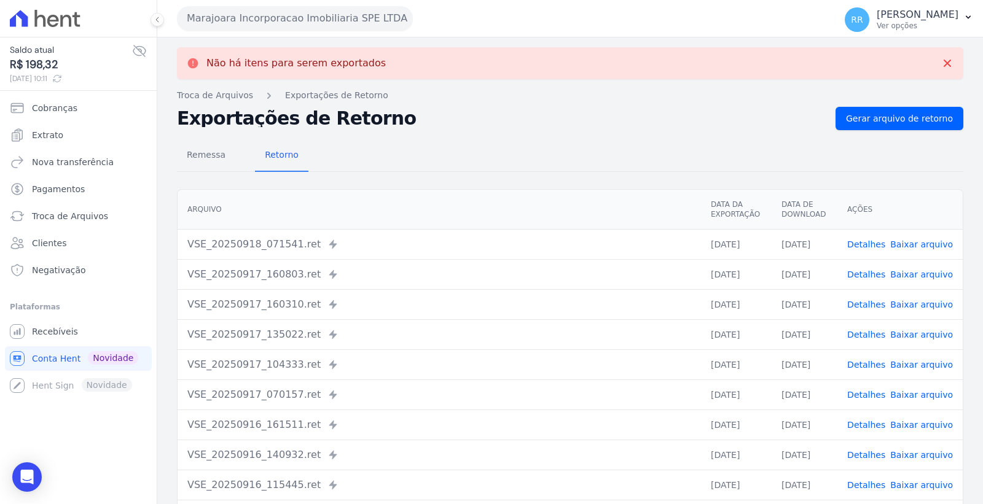
drag, startPoint x: 920, startPoint y: 243, endPoint x: 905, endPoint y: 243, distance: 14.7
click at [920, 243] on link "Baixar arquivo" at bounding box center [921, 245] width 63 height 10
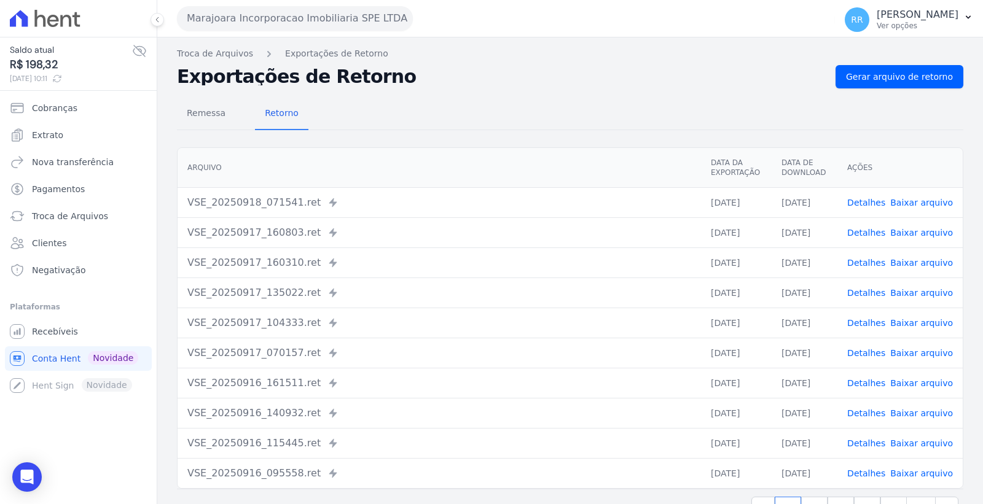
click at [334, 23] on button "Marajoara Incorporacao Imobiliaria SPE LTDA" at bounding box center [295, 18] width 236 height 25
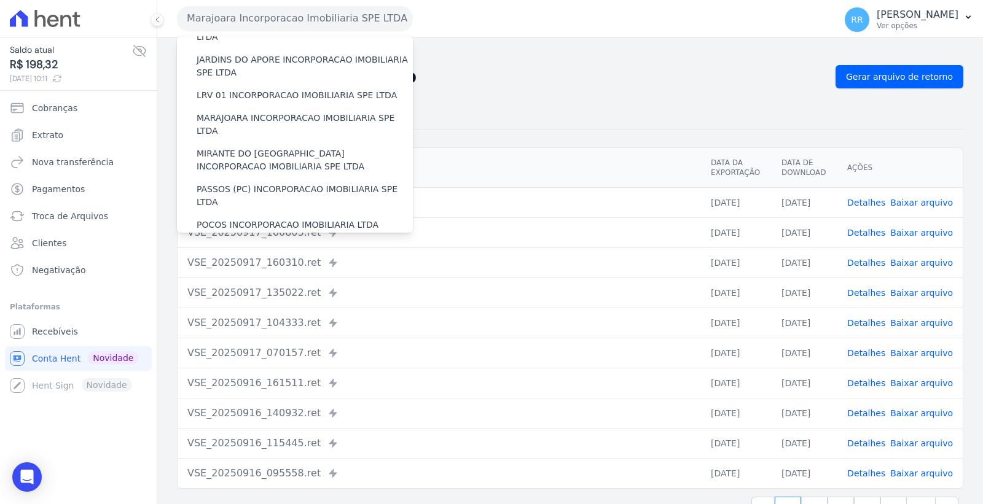
click at [334, 147] on label "MIRANTE DO [GEOGRAPHIC_DATA] INCORPORACAO IMOBILIARIA SPE LTDA" at bounding box center [305, 160] width 216 height 26
click at [0, 0] on input "MIRANTE DO [GEOGRAPHIC_DATA] INCORPORACAO IMOBILIARIA SPE LTDA" at bounding box center [0, 0] width 0 height 0
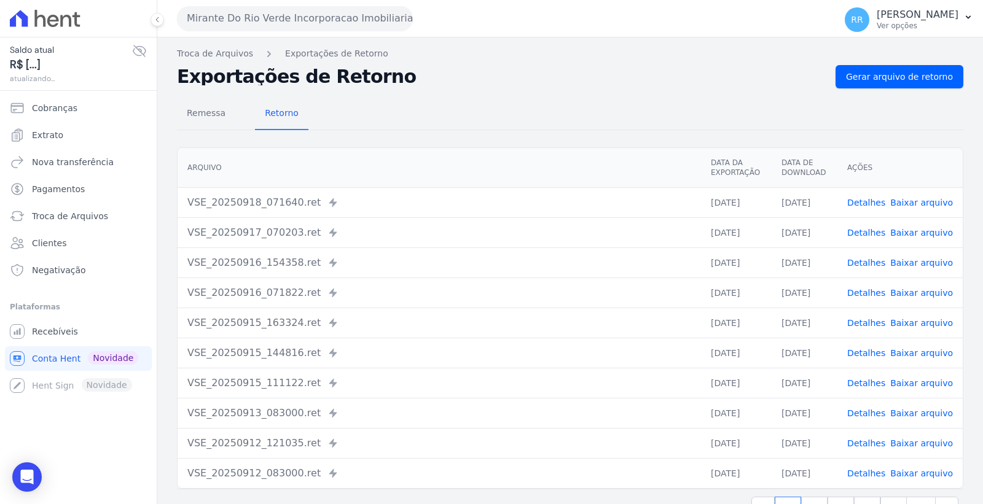
click at [899, 60] on nav "Troca de Arquivos Exportações de Retorno" at bounding box center [570, 53] width 786 height 13
drag, startPoint x: 893, startPoint y: 74, endPoint x: 856, endPoint y: 76, distance: 36.9
click at [893, 74] on span "Gerar arquivo de retorno" at bounding box center [899, 77] width 107 height 12
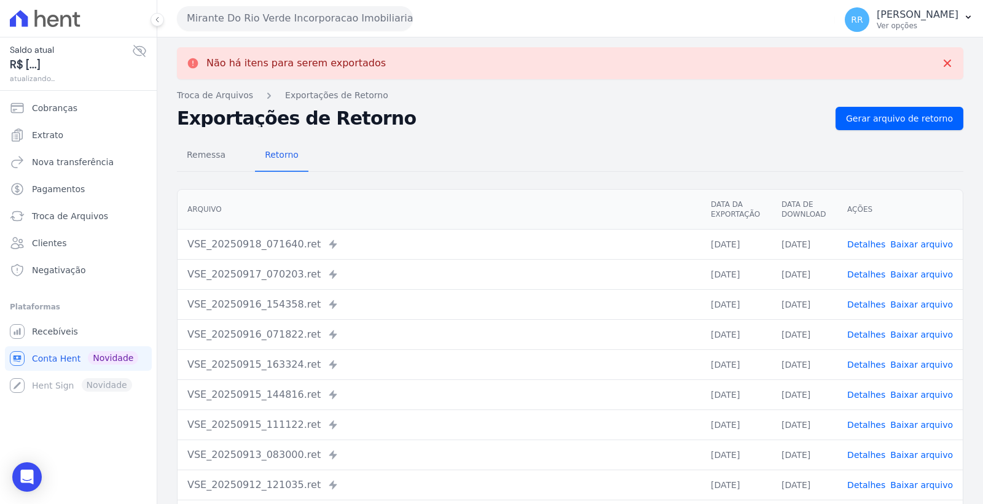
click at [915, 236] on td "Detalhes Baixar arquivo" at bounding box center [899, 244] width 125 height 30
drag, startPoint x: 915, startPoint y: 243, endPoint x: 754, endPoint y: 230, distance: 162.1
click at [914, 243] on link "Baixar arquivo" at bounding box center [921, 245] width 63 height 10
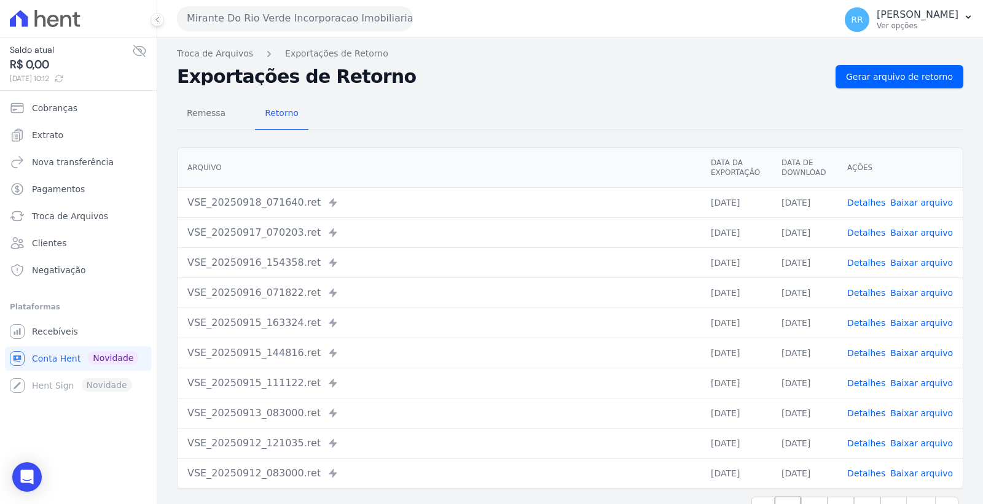
click at [301, 12] on button "Mirante Do Rio Verde Incorporacao Imobiliaria SPE LTDA" at bounding box center [295, 18] width 236 height 25
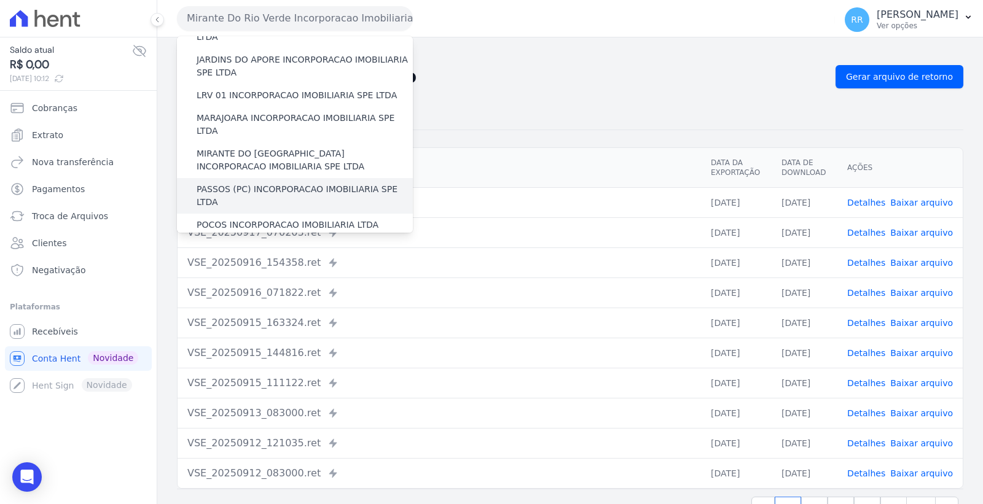
click at [322, 183] on label "PASSOS (PC) INCORPORACAO IMOBILIARIA SPE LTDA" at bounding box center [305, 196] width 216 height 26
click at [0, 0] on input "PASSOS (PC) INCORPORACAO IMOBILIARIA SPE LTDA" at bounding box center [0, 0] width 0 height 0
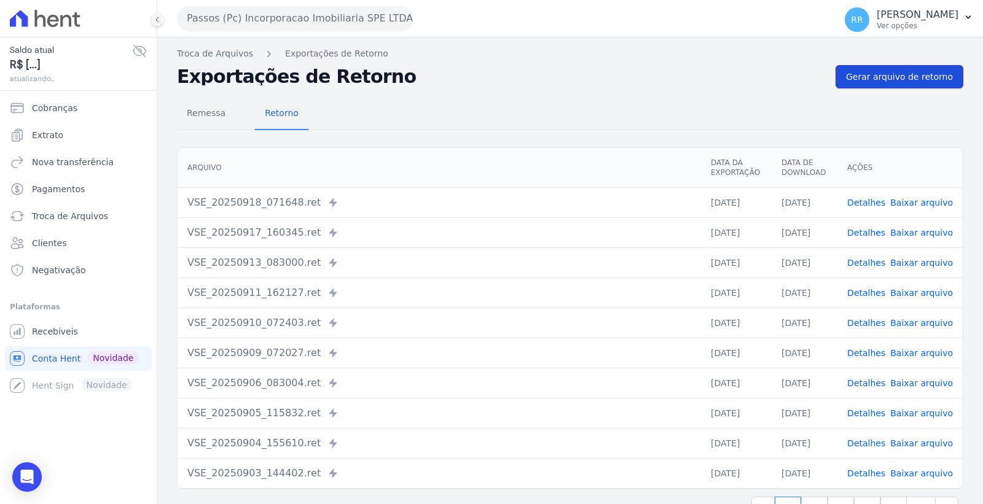
click at [896, 77] on span "Gerar arquivo de retorno" at bounding box center [899, 77] width 107 height 12
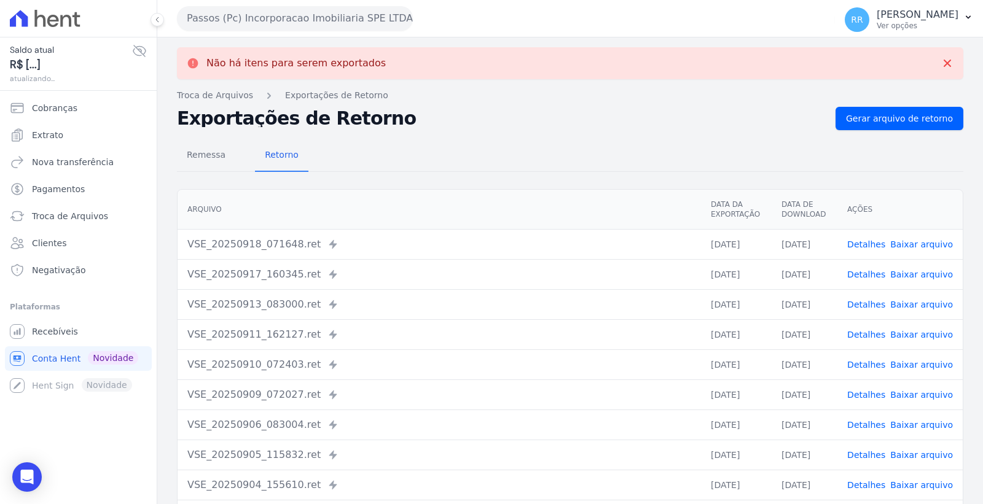
click at [319, 10] on button "Passos (Pc) Incorporacao Imobiliaria SPE LTDA" at bounding box center [295, 18] width 236 height 25
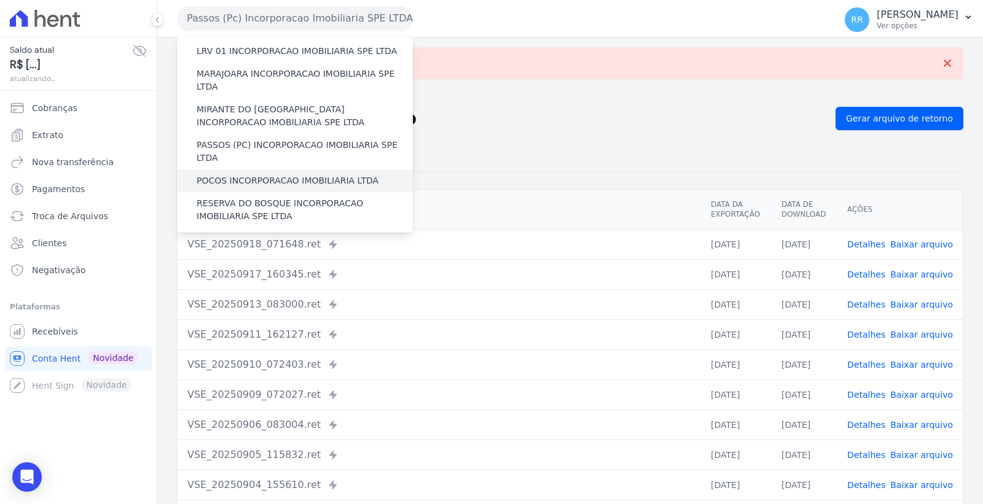
scroll to position [409, 0]
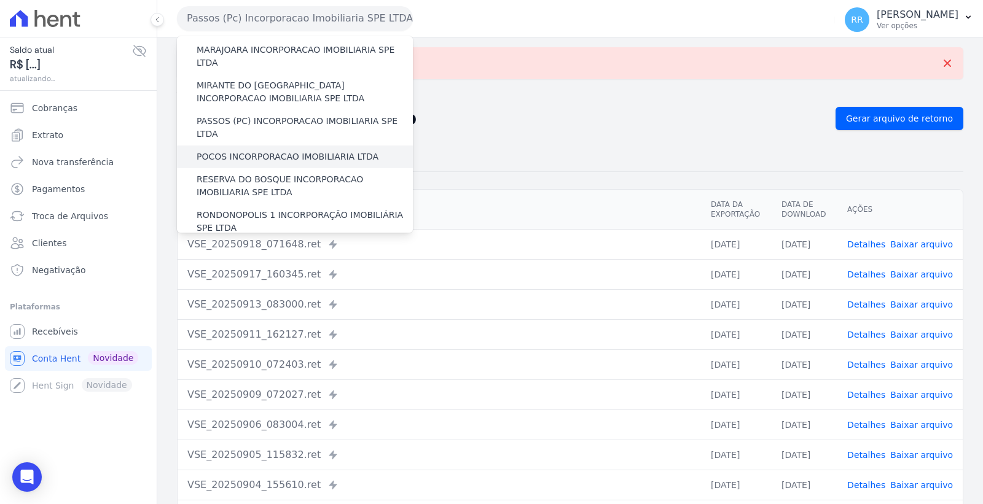
click at [322, 150] on label "POCOS INCORPORACAO IMOBILIARIA LTDA" at bounding box center [288, 156] width 182 height 13
click at [0, 0] on input "POCOS INCORPORACAO IMOBILIARIA LTDA" at bounding box center [0, 0] width 0 height 0
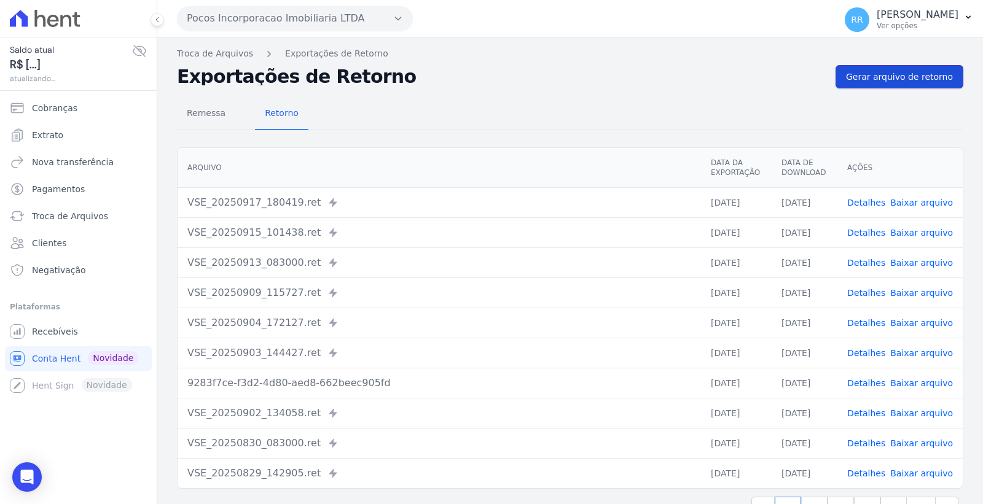
click at [942, 77] on link "Gerar arquivo de retorno" at bounding box center [899, 76] width 128 height 23
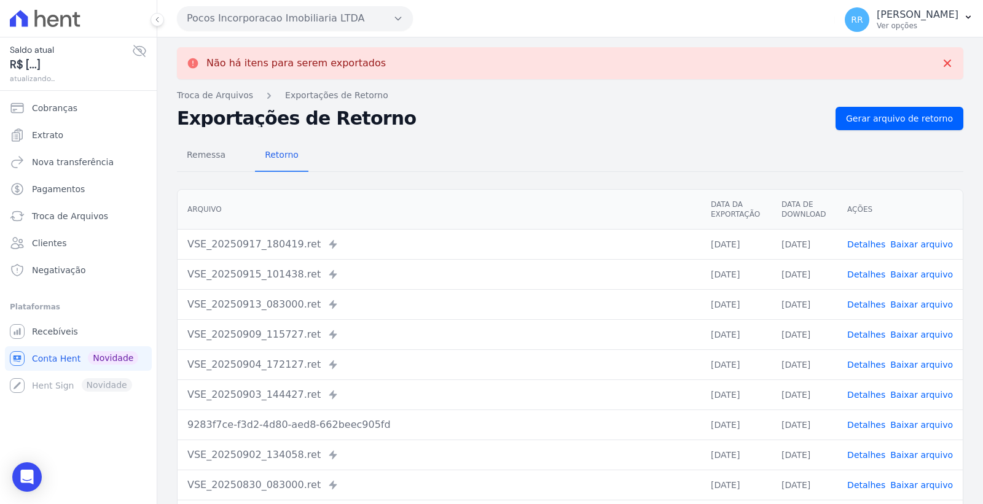
click at [335, 21] on button "Pocos Incorporacao Imobiliaria LTDA" at bounding box center [295, 18] width 236 height 25
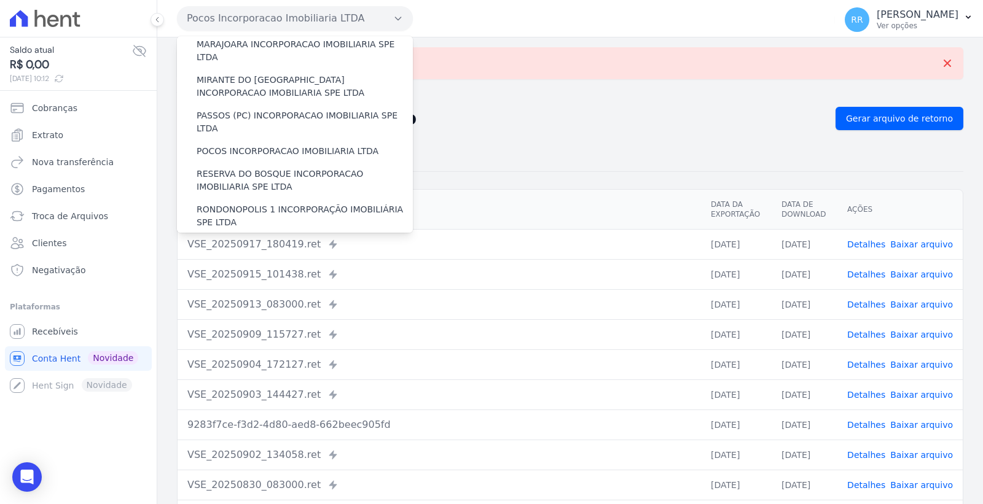
scroll to position [477, 0]
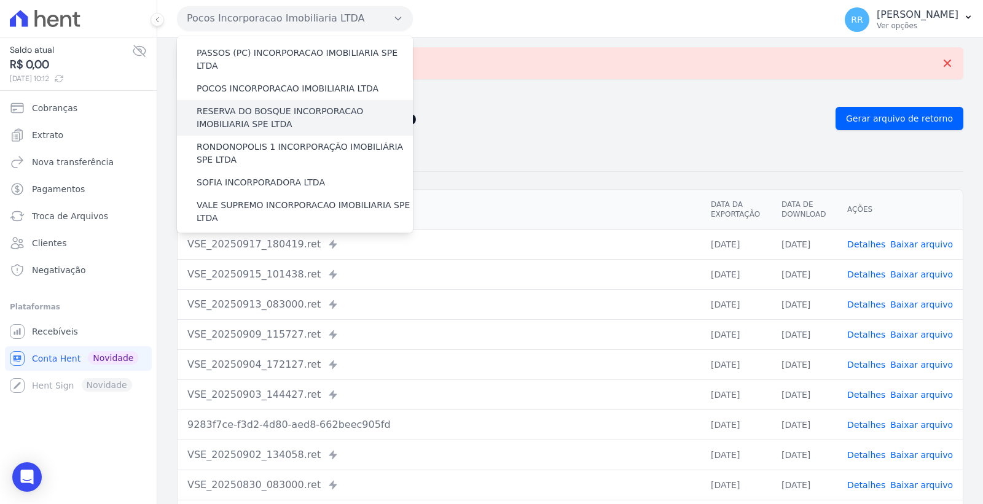
click at [313, 105] on label "RESERVA DO BOSQUE INCORPORACAO IMOBILIARIA SPE LTDA" at bounding box center [305, 118] width 216 height 26
click at [0, 0] on input "RESERVA DO BOSQUE INCORPORACAO IMOBILIARIA SPE LTDA" at bounding box center [0, 0] width 0 height 0
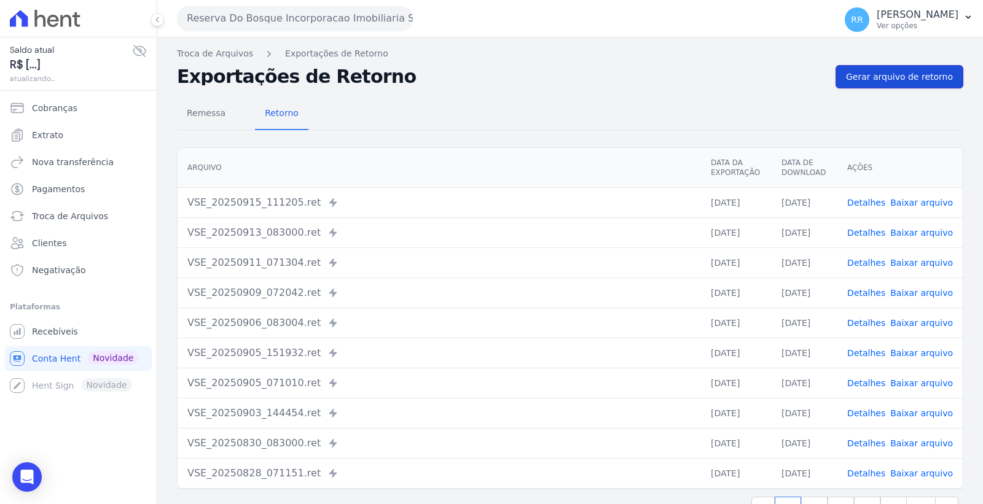
click at [870, 76] on span "Gerar arquivo de retorno" at bounding box center [899, 77] width 107 height 12
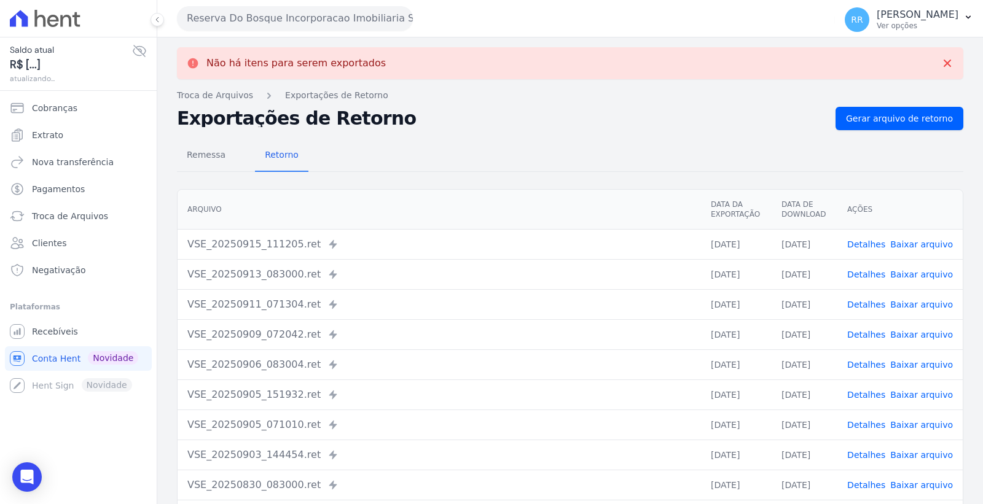
click at [357, 31] on div "Reserva Do Bosque Incorporacao Imobiliaria SPE LTDA Via Sul Engenharia AGUAS DE…" at bounding box center [503, 18] width 653 height 38
click at [348, 22] on button "Reserva Do Bosque Incorporacao Imobiliaria SPE LTDA" at bounding box center [295, 18] width 236 height 25
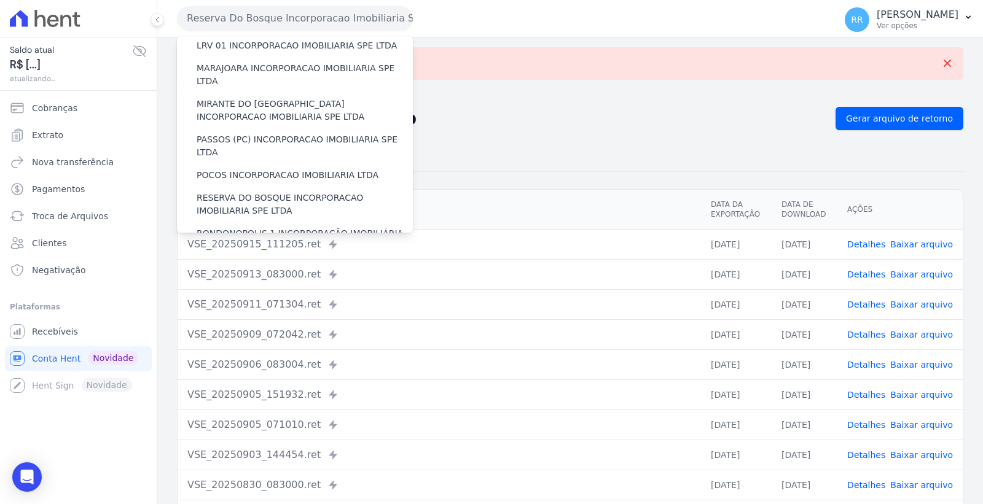
scroll to position [409, 0]
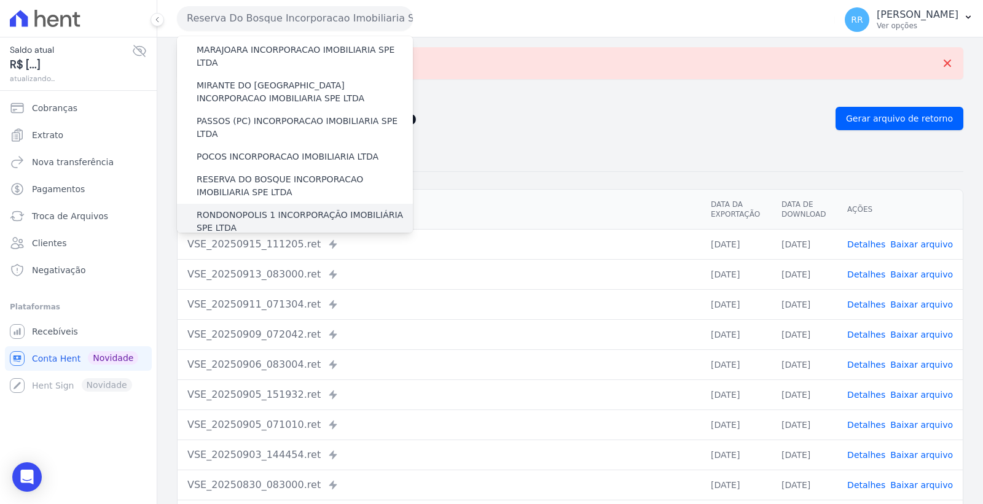
click at [305, 209] on label "RONDONOPOLIS 1 INCORPORAÇÃO IMOBILIÁRIA SPE LTDA" at bounding box center [305, 222] width 216 height 26
click at [0, 0] on input "RONDONOPOLIS 1 INCORPORAÇÃO IMOBILIÁRIA SPE LTDA" at bounding box center [0, 0] width 0 height 0
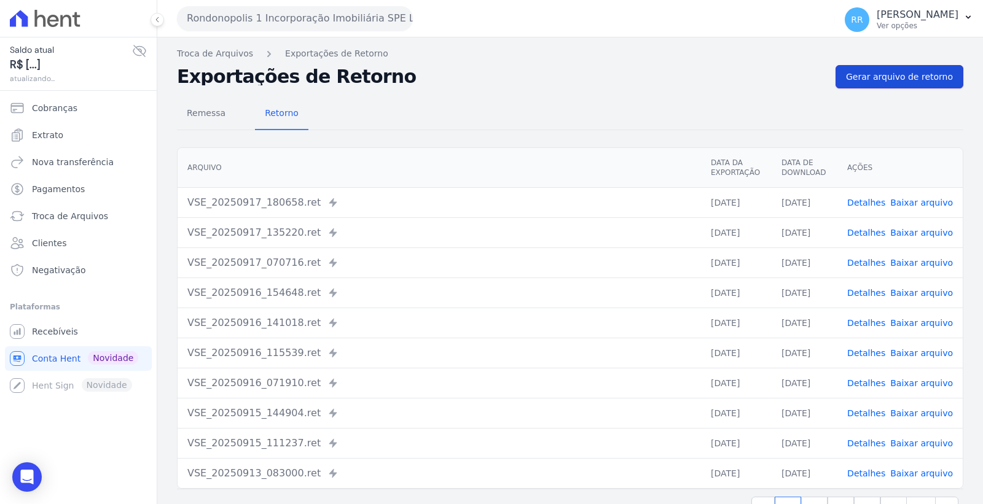
click at [885, 77] on span "Gerar arquivo de retorno" at bounding box center [899, 77] width 107 height 12
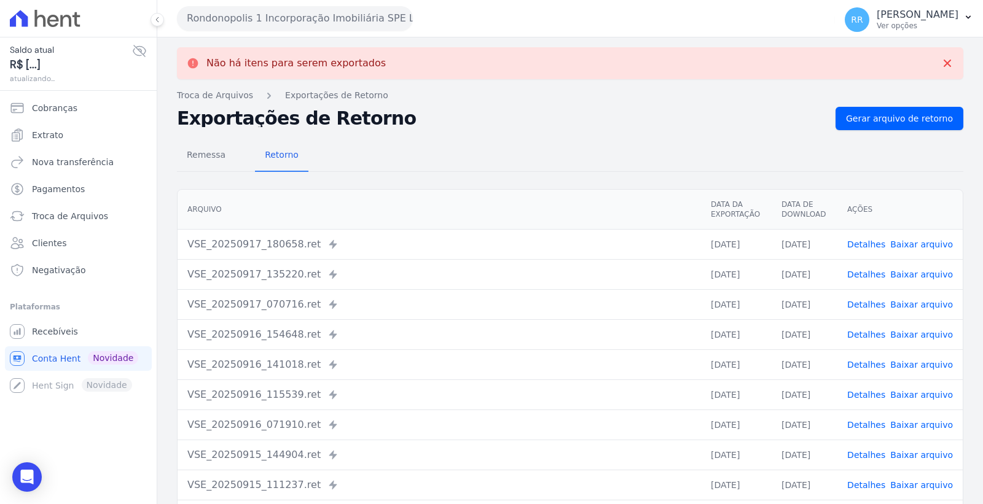
click at [345, 13] on button "Rondonopolis 1 Incorporação Imobiliária SPE LTDA" at bounding box center [295, 18] width 236 height 25
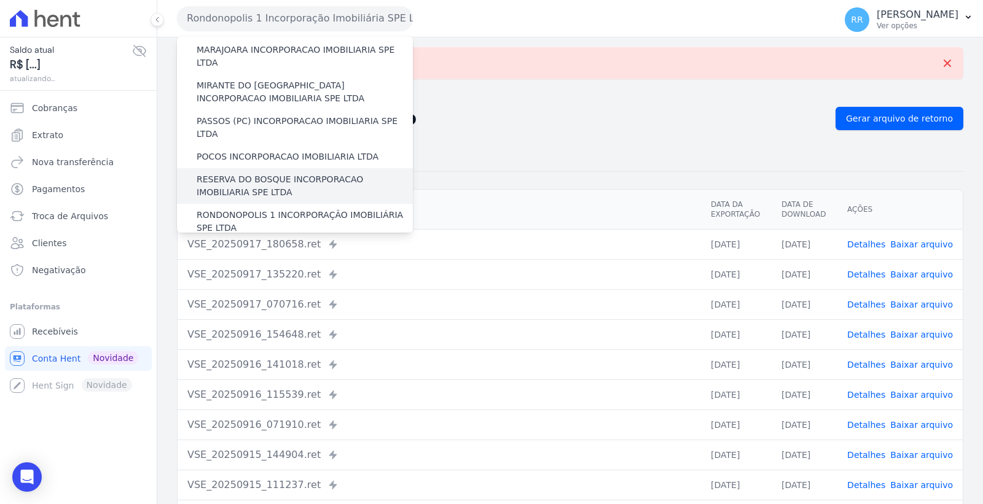
scroll to position [477, 0]
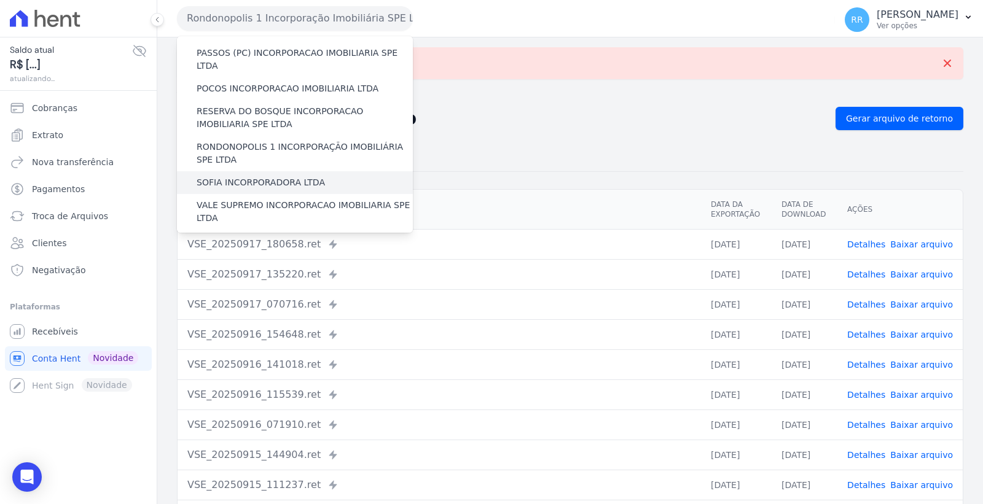
click at [329, 171] on div "SOFIA INCORPORADORA LTDA" at bounding box center [295, 182] width 236 height 23
click at [286, 176] on label "SOFIA INCORPORADORA LTDA" at bounding box center [261, 182] width 128 height 13
click at [0, 0] on input "SOFIA INCORPORADORA LTDA" at bounding box center [0, 0] width 0 height 0
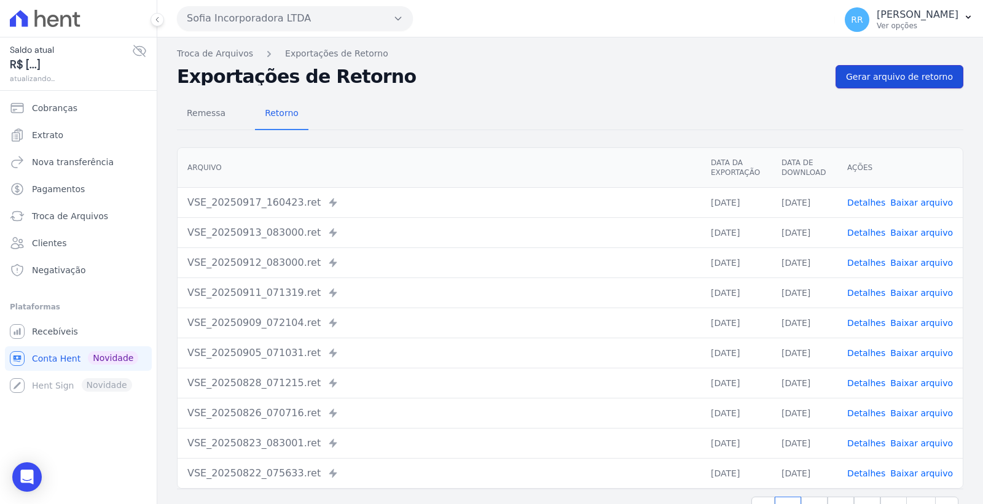
click at [899, 78] on span "Gerar arquivo de retorno" at bounding box center [899, 77] width 107 height 12
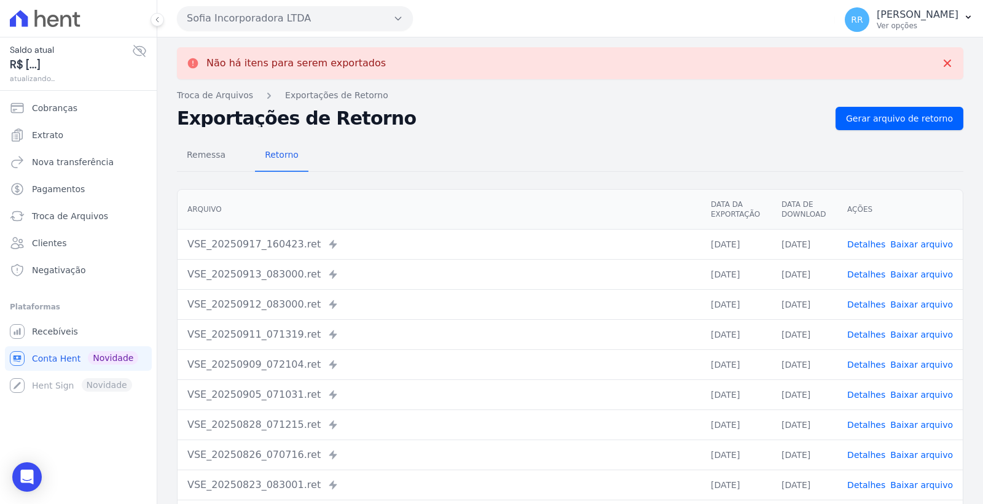
click at [324, 17] on button "Sofia Incorporadora LTDA" at bounding box center [295, 18] width 236 height 25
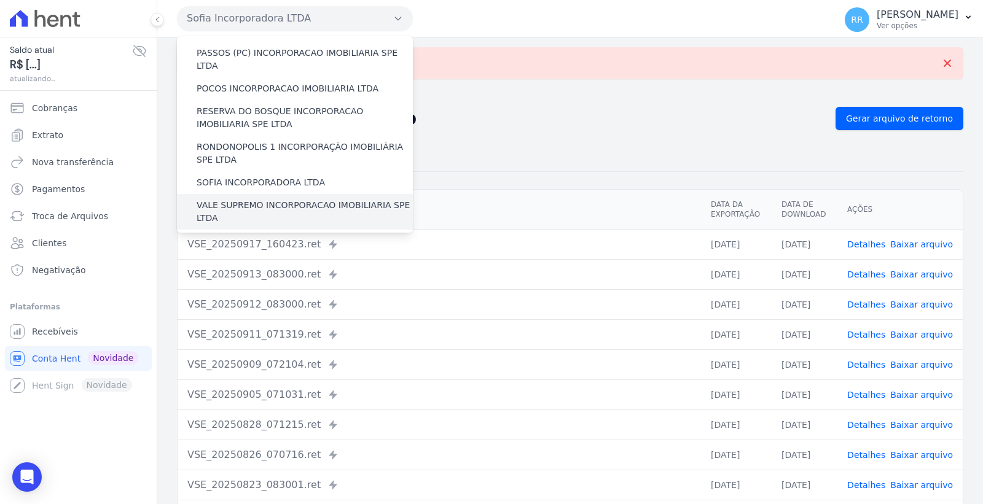
click at [316, 199] on label "VALE SUPREMO INCORPORACAO IMOBILIARIA SPE LTDA" at bounding box center [305, 212] width 216 height 26
click at [0, 0] on input "VALE SUPREMO INCORPORACAO IMOBILIARIA SPE LTDA" at bounding box center [0, 0] width 0 height 0
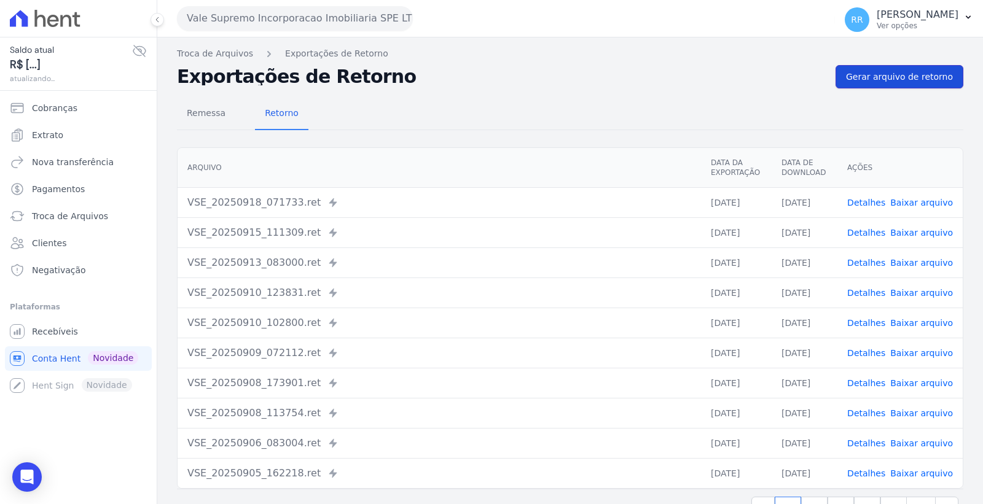
click at [901, 81] on span "Gerar arquivo de retorno" at bounding box center [899, 77] width 107 height 12
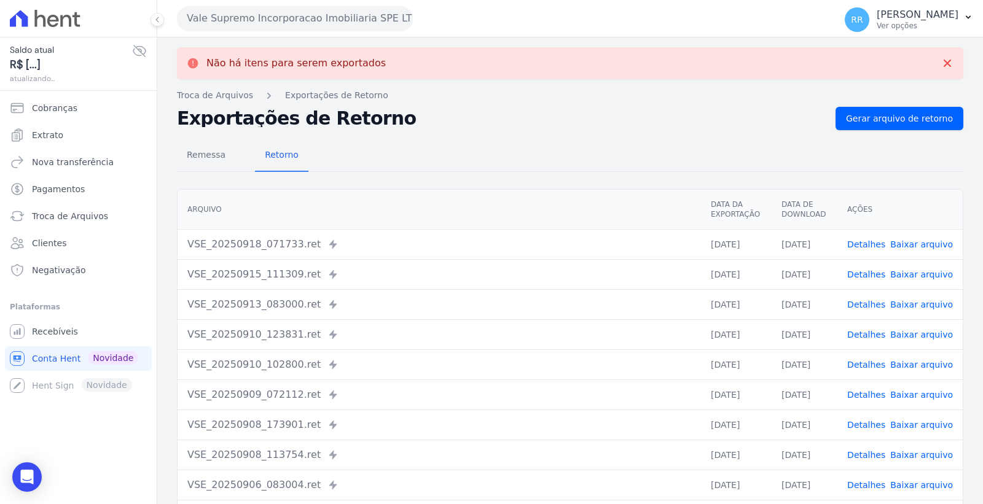
click at [916, 240] on link "Baixar arquivo" at bounding box center [921, 245] width 63 height 10
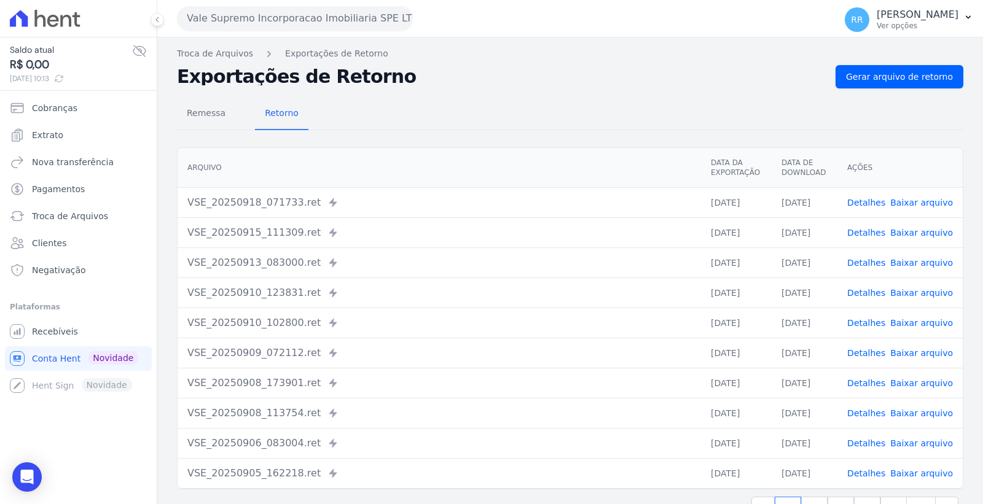
click at [259, 13] on button "Vale Supremo Incorporacao Imobiliaria SPE LTDA" at bounding box center [295, 18] width 236 height 25
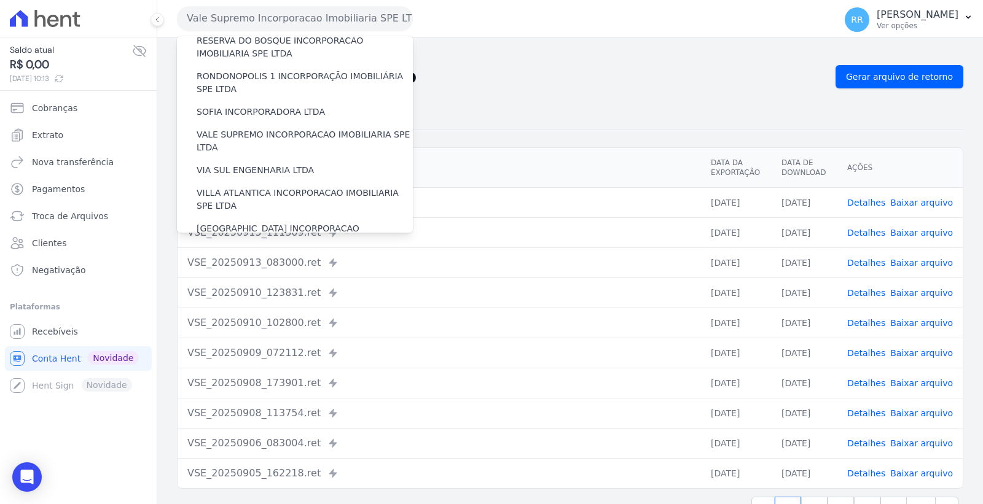
scroll to position [549, 0]
click at [310, 158] on div "VIA SUL ENGENHARIA LTDA" at bounding box center [295, 169] width 236 height 23
click at [274, 163] on label "VIA SUL ENGENHARIA LTDA" at bounding box center [255, 169] width 117 height 13
click at [0, 0] on input "VIA SUL ENGENHARIA LTDA" at bounding box center [0, 0] width 0 height 0
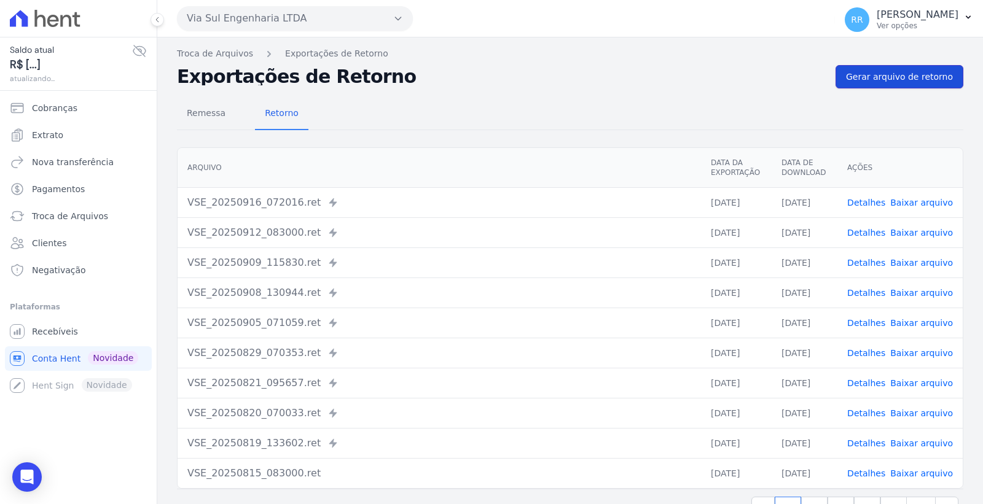
click at [889, 78] on span "Gerar arquivo de retorno" at bounding box center [899, 77] width 107 height 12
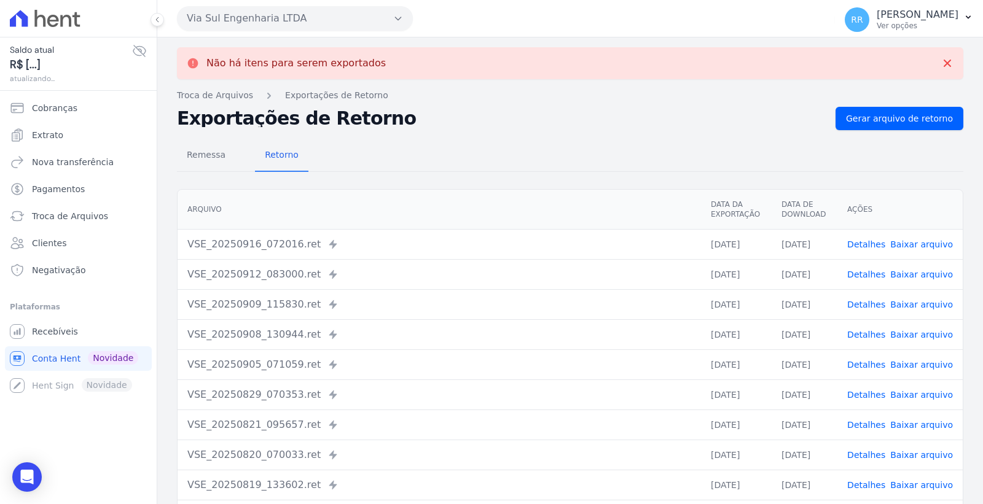
click at [292, 20] on button "Via Sul Engenharia LTDA" at bounding box center [295, 18] width 236 height 25
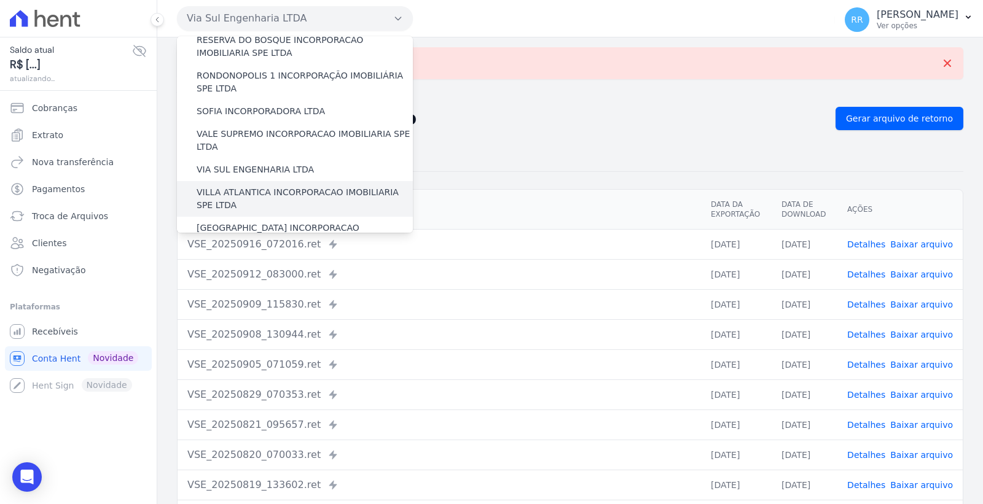
click at [311, 186] on label "VILLA ATLANTICA INCORPORACAO IMOBILIARIA SPE LTDA" at bounding box center [305, 199] width 216 height 26
click at [0, 0] on input "VILLA ATLANTICA INCORPORACAO IMOBILIARIA SPE LTDA" at bounding box center [0, 0] width 0 height 0
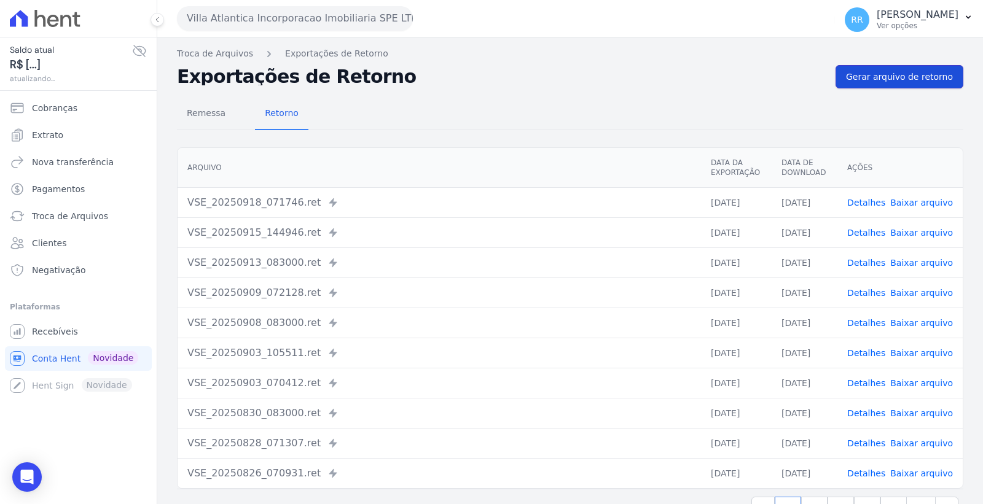
click at [889, 77] on span "Gerar arquivo de retorno" at bounding box center [899, 77] width 107 height 12
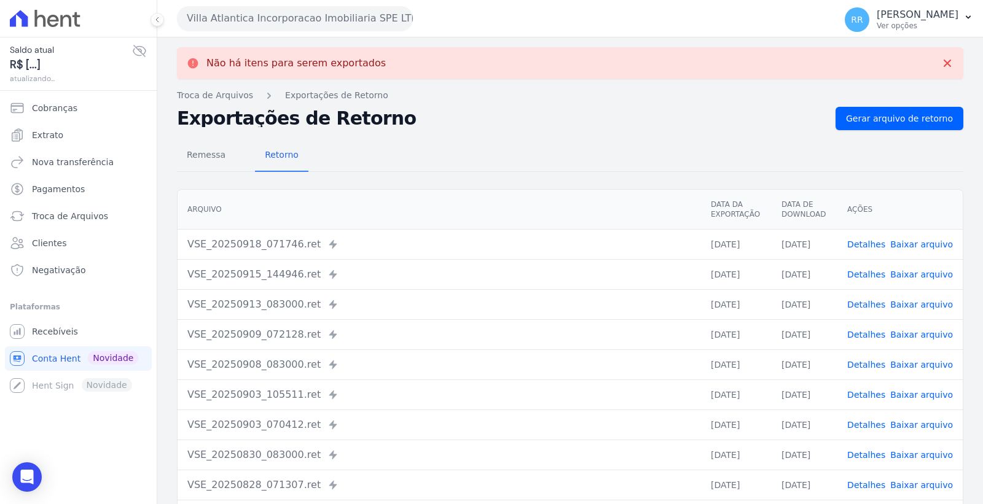
click at [917, 243] on link "Baixar arquivo" at bounding box center [921, 245] width 63 height 10
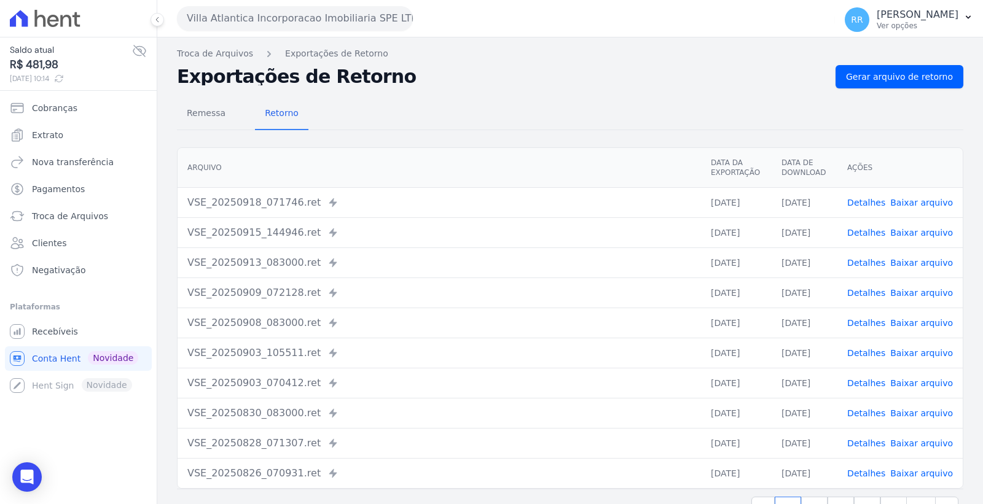
click at [299, 17] on button "Villa Atlantica Incorporacao Imobiliaria SPE LTDA" at bounding box center [295, 18] width 236 height 25
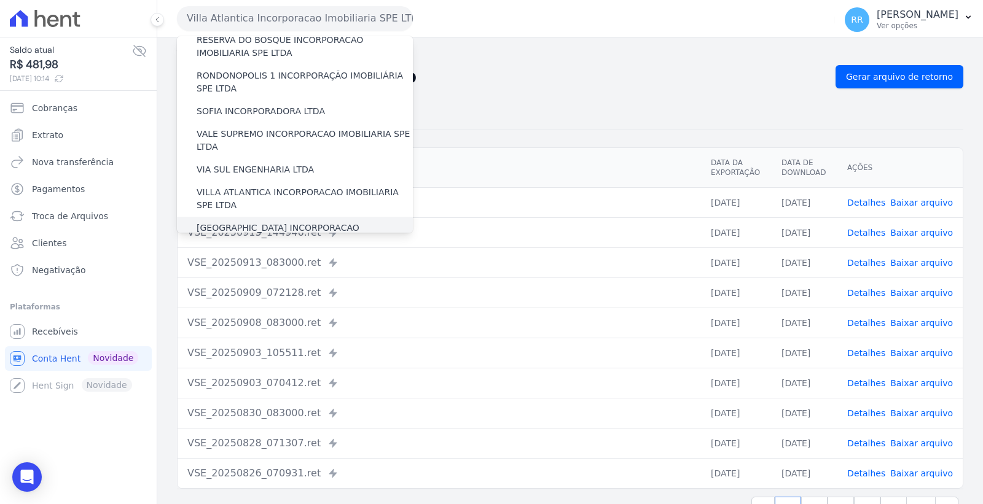
click at [313, 222] on label "[GEOGRAPHIC_DATA] INCORPORACAO IMOBILIARIA SPE LTDA" at bounding box center [305, 235] width 216 height 26
click at [0, 0] on input "[GEOGRAPHIC_DATA] INCORPORACAO IMOBILIARIA SPE LTDA" at bounding box center [0, 0] width 0 height 0
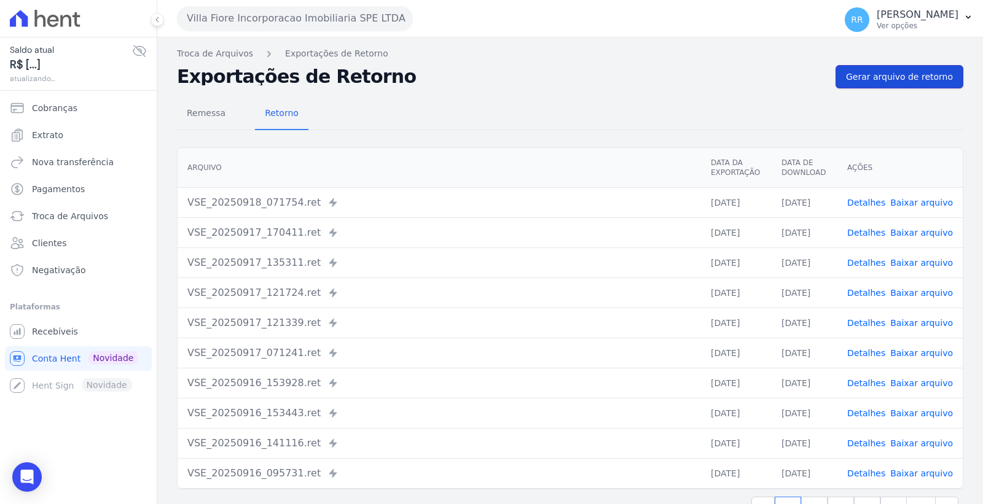
click at [881, 69] on link "Gerar arquivo de retorno" at bounding box center [899, 76] width 128 height 23
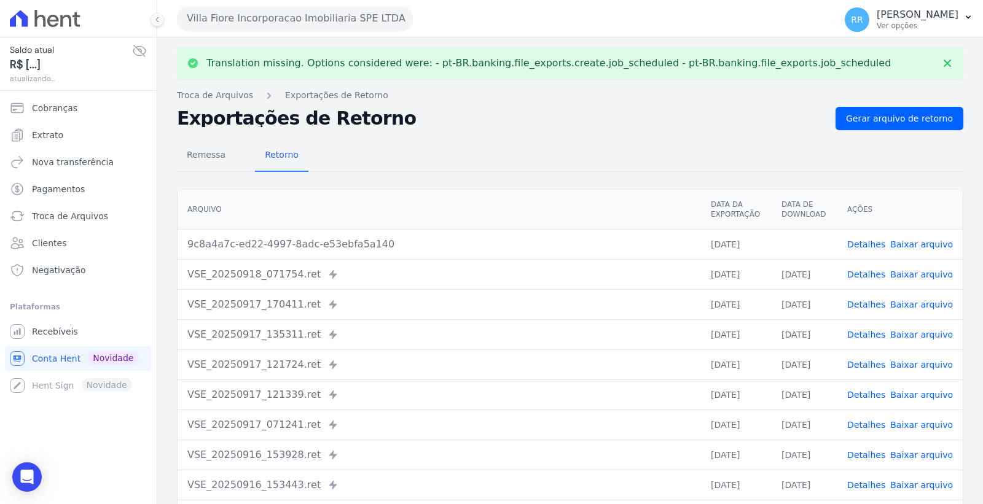
click at [923, 275] on link "Baixar arquivo" at bounding box center [921, 275] width 63 height 10
click at [939, 246] on link "Baixar arquivo" at bounding box center [921, 245] width 63 height 10
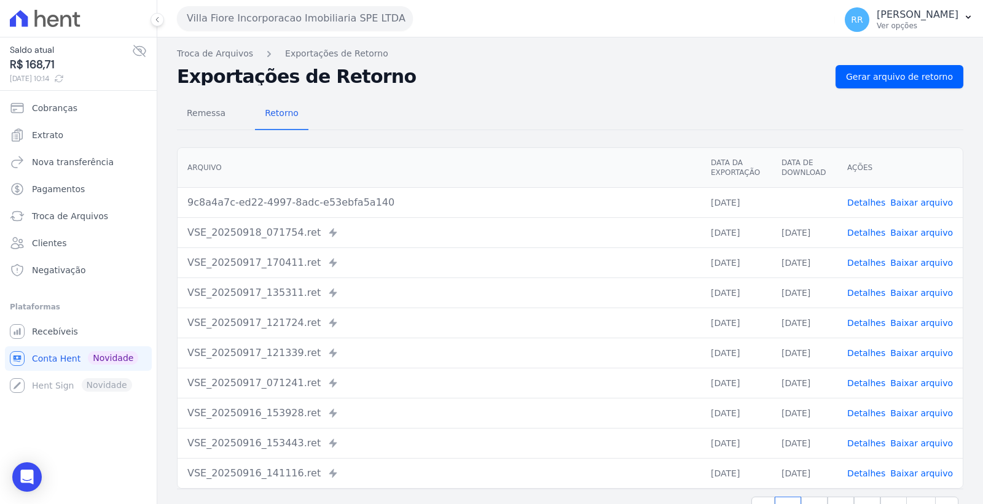
click at [898, 61] on div "Translation missing. Options considered were: - pt-BR.banking.file_exports.crea…" at bounding box center [570, 289] width 826 height 505
click at [873, 72] on span "Gerar arquivo de retorno" at bounding box center [899, 77] width 107 height 12
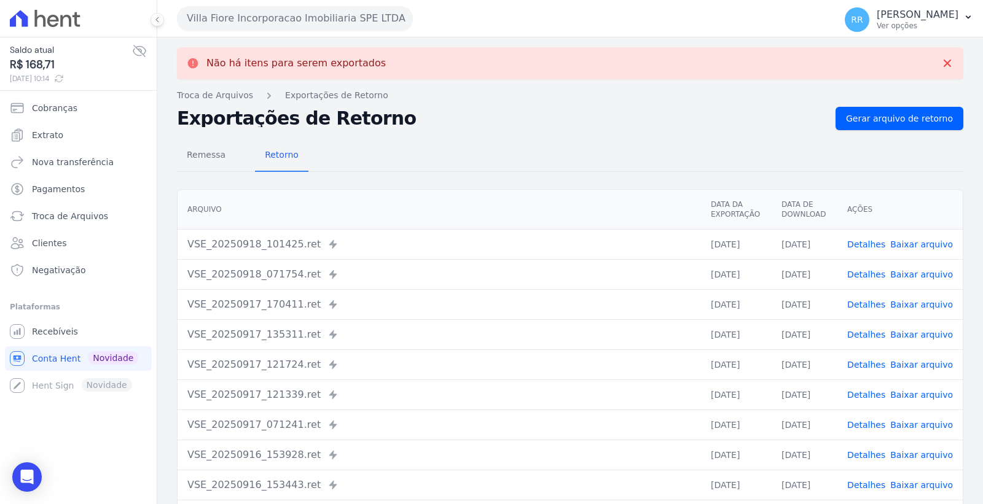
click at [313, 23] on button "Villa Fiore Incorporacao Imobiliaria SPE LTDA" at bounding box center [295, 18] width 236 height 25
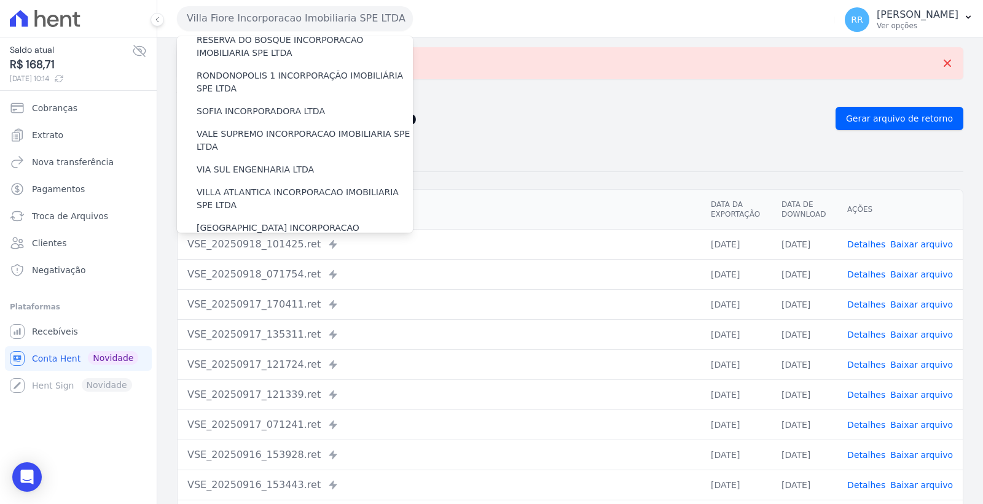
click at [289, 257] on label "VILLA TROPICAL INCORPORAÇÃO IMOBILIÁRIA SPE LTDA" at bounding box center [305, 270] width 216 height 26
click at [0, 0] on input "VILLA TROPICAL INCORPORAÇÃO IMOBILIÁRIA SPE LTDA" at bounding box center [0, 0] width 0 height 0
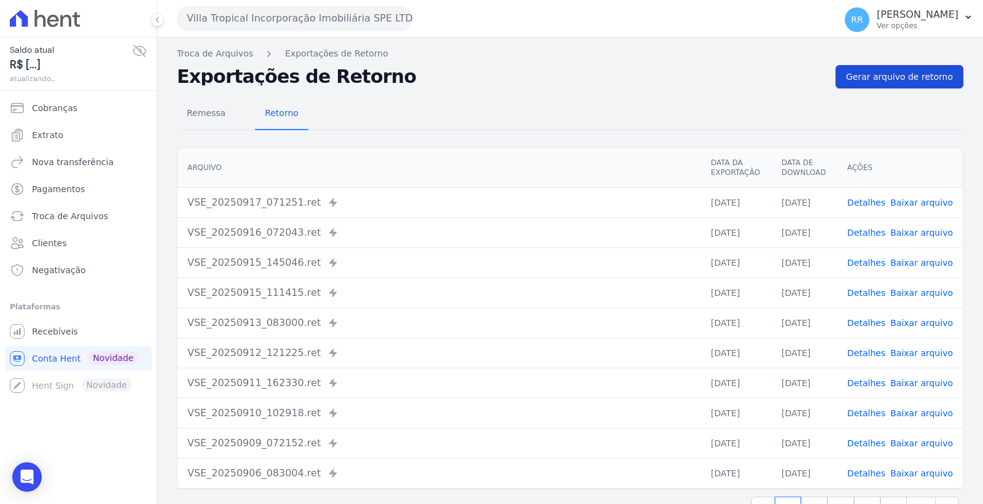
click at [866, 80] on span "Gerar arquivo de retorno" at bounding box center [899, 77] width 107 height 12
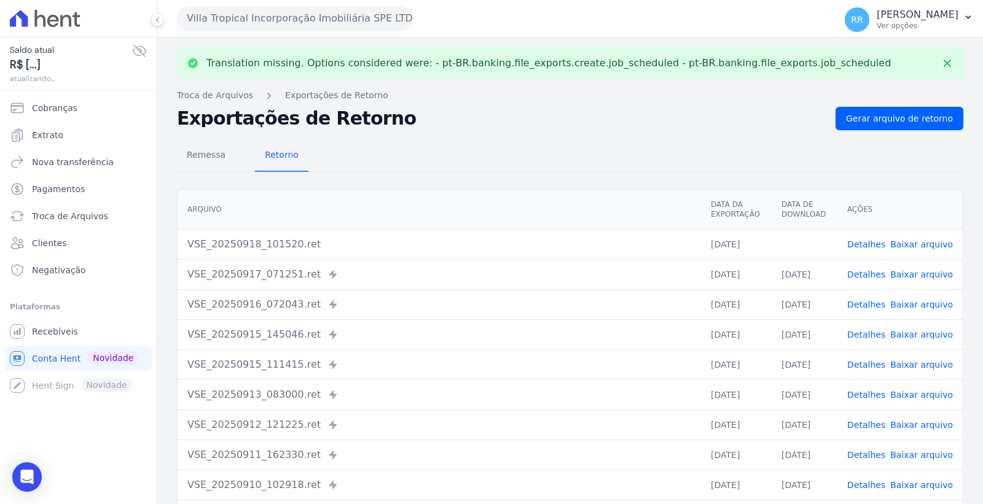
click at [917, 241] on link "Baixar arquivo" at bounding box center [921, 245] width 63 height 10
